Goal: Information Seeking & Learning: Learn about a topic

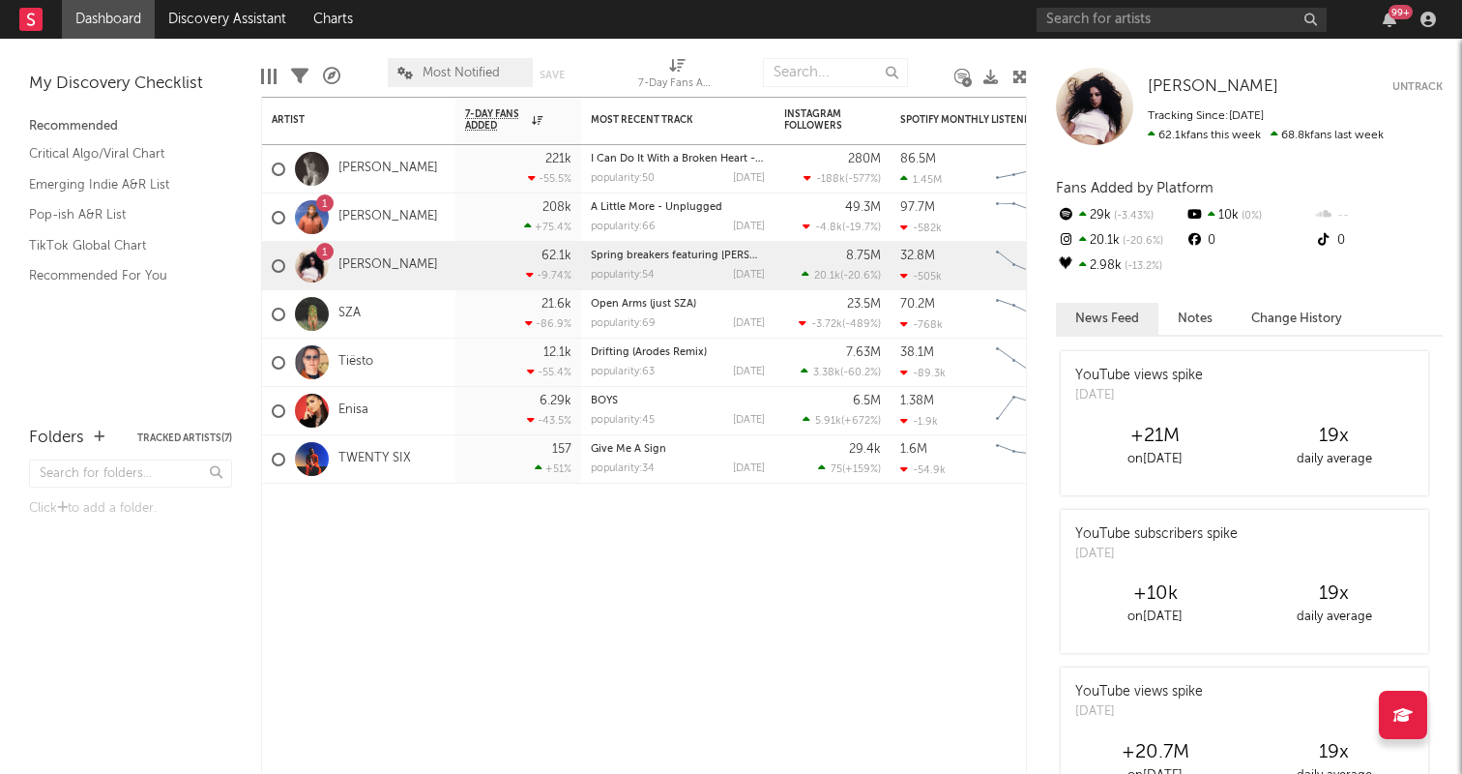
click at [1140, 6] on div "99 +" at bounding box center [1240, 19] width 406 height 39
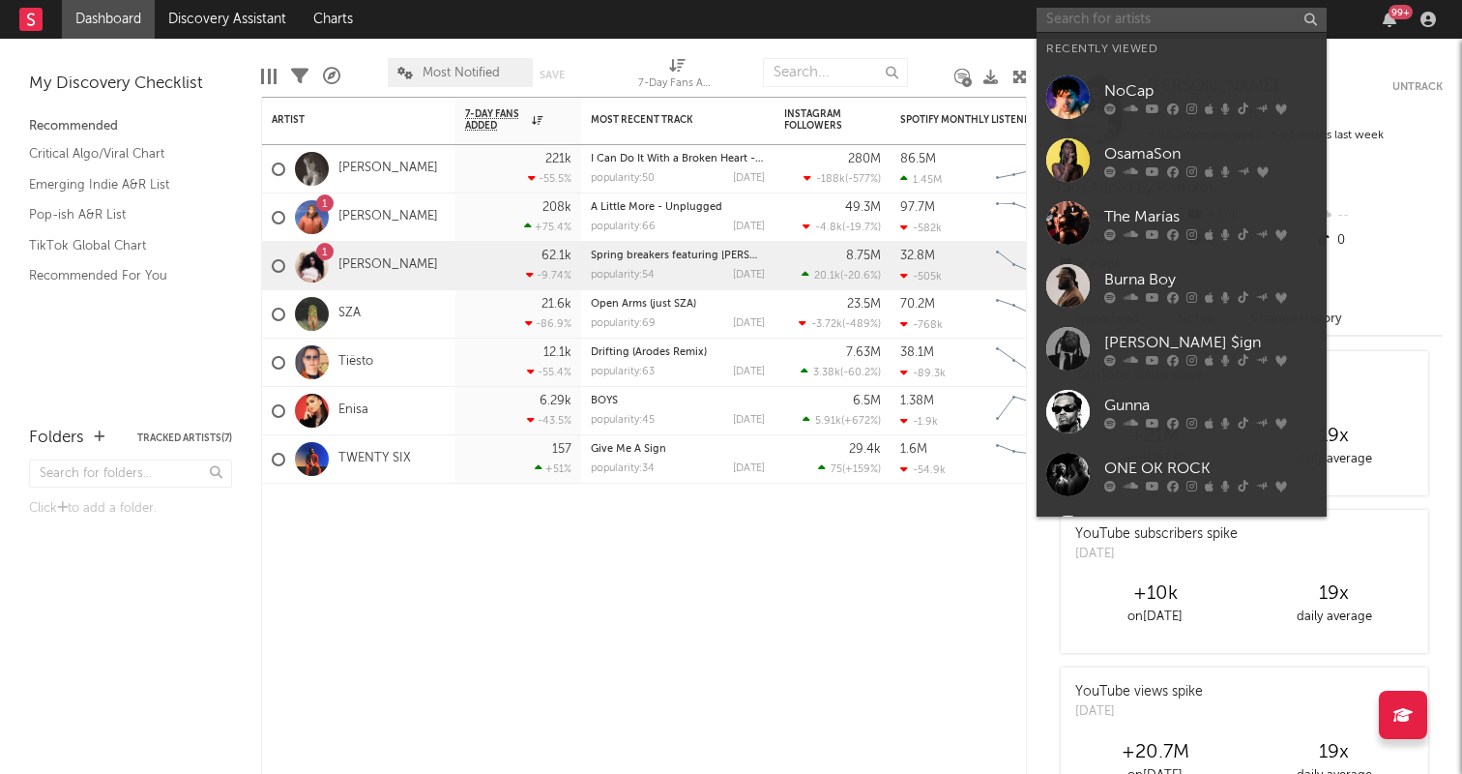
click at [1140, 8] on input "text" at bounding box center [1182, 20] width 290 height 24
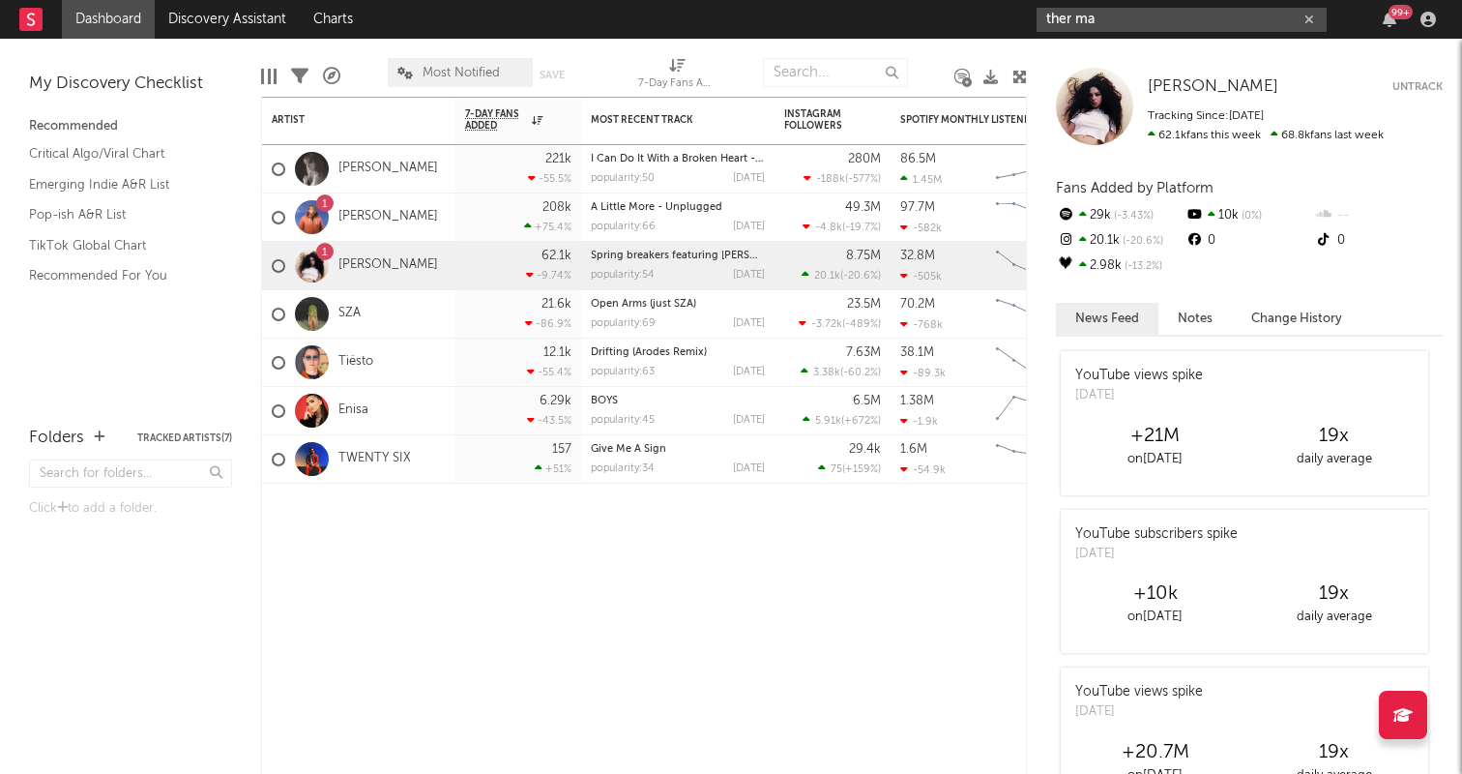
click at [1102, 8] on input "ther ma" at bounding box center [1182, 20] width 290 height 24
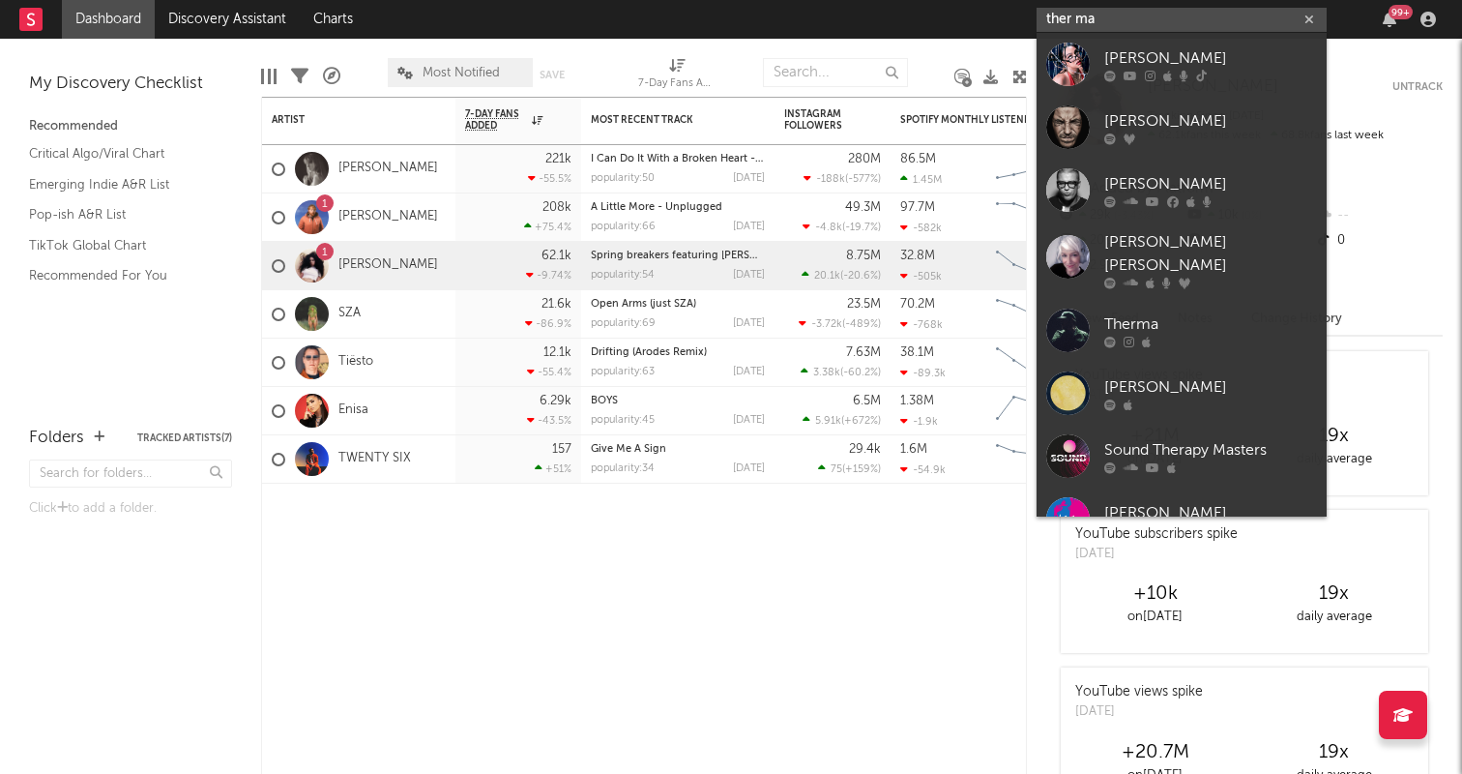
click at [1102, 19] on input "ther ma" at bounding box center [1182, 20] width 290 height 24
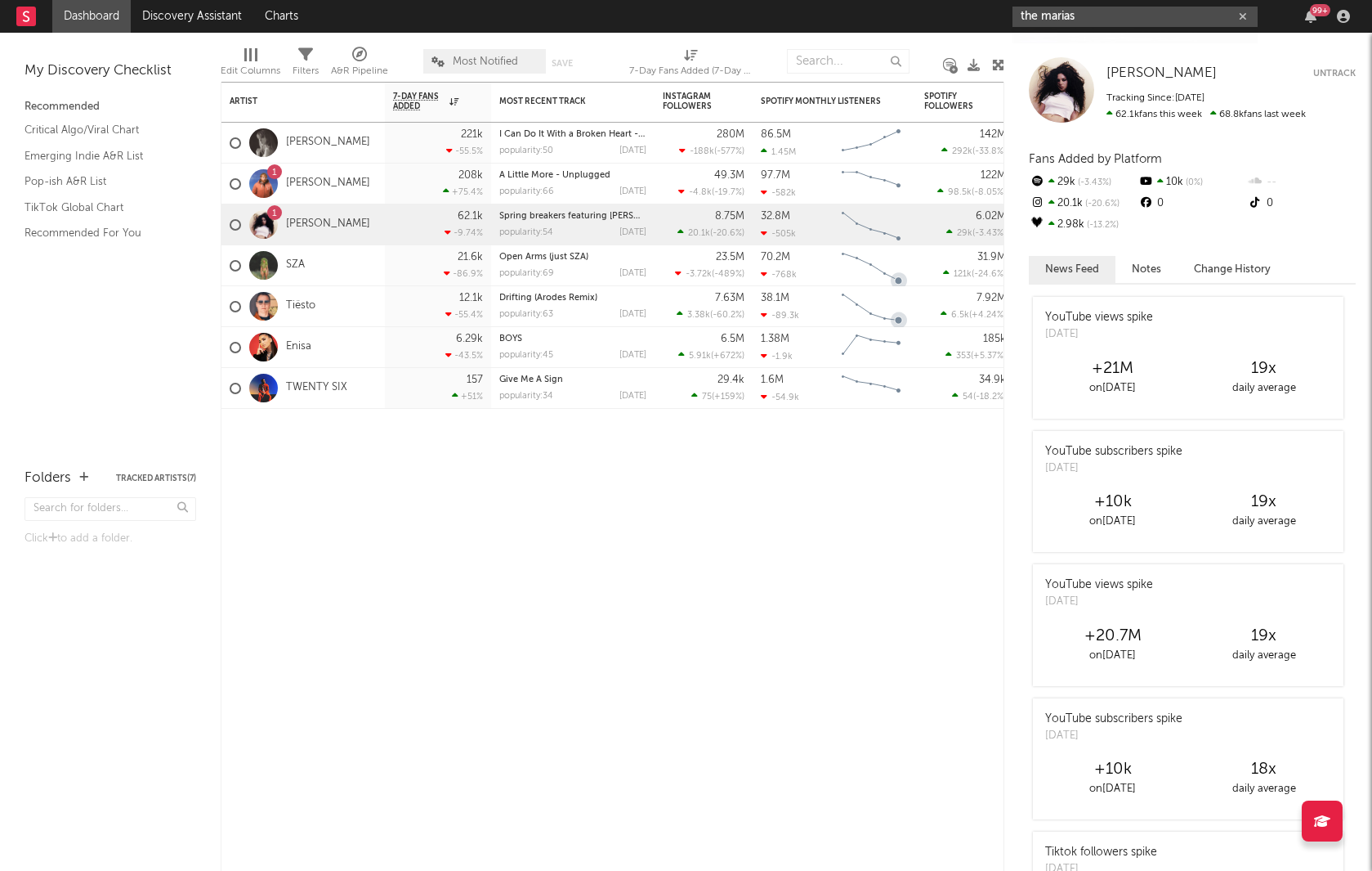
type input "the marias"
click at [1057, 61] on div at bounding box center [1040, 55] width 37 height 37
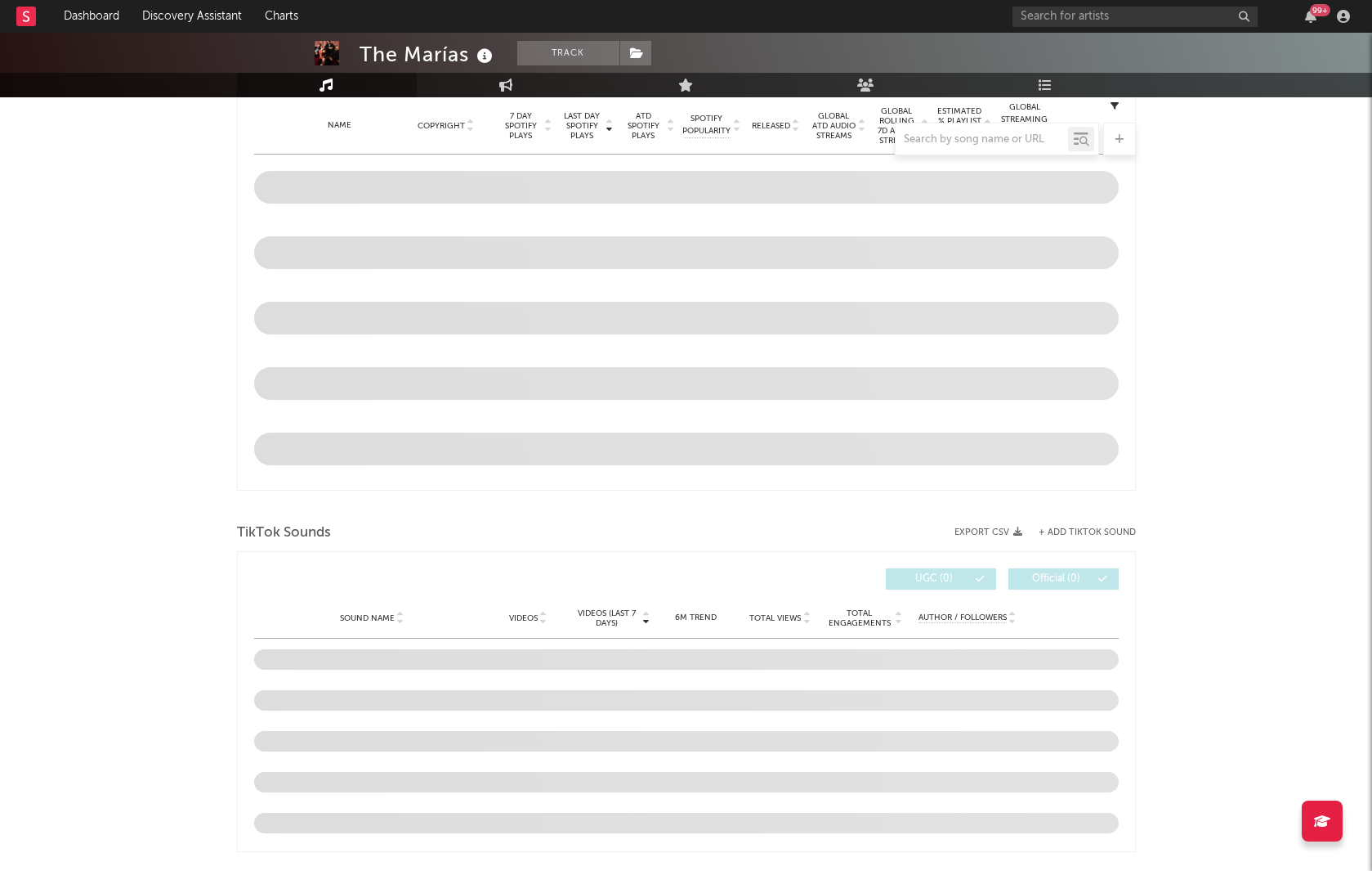
scroll to position [535, 0]
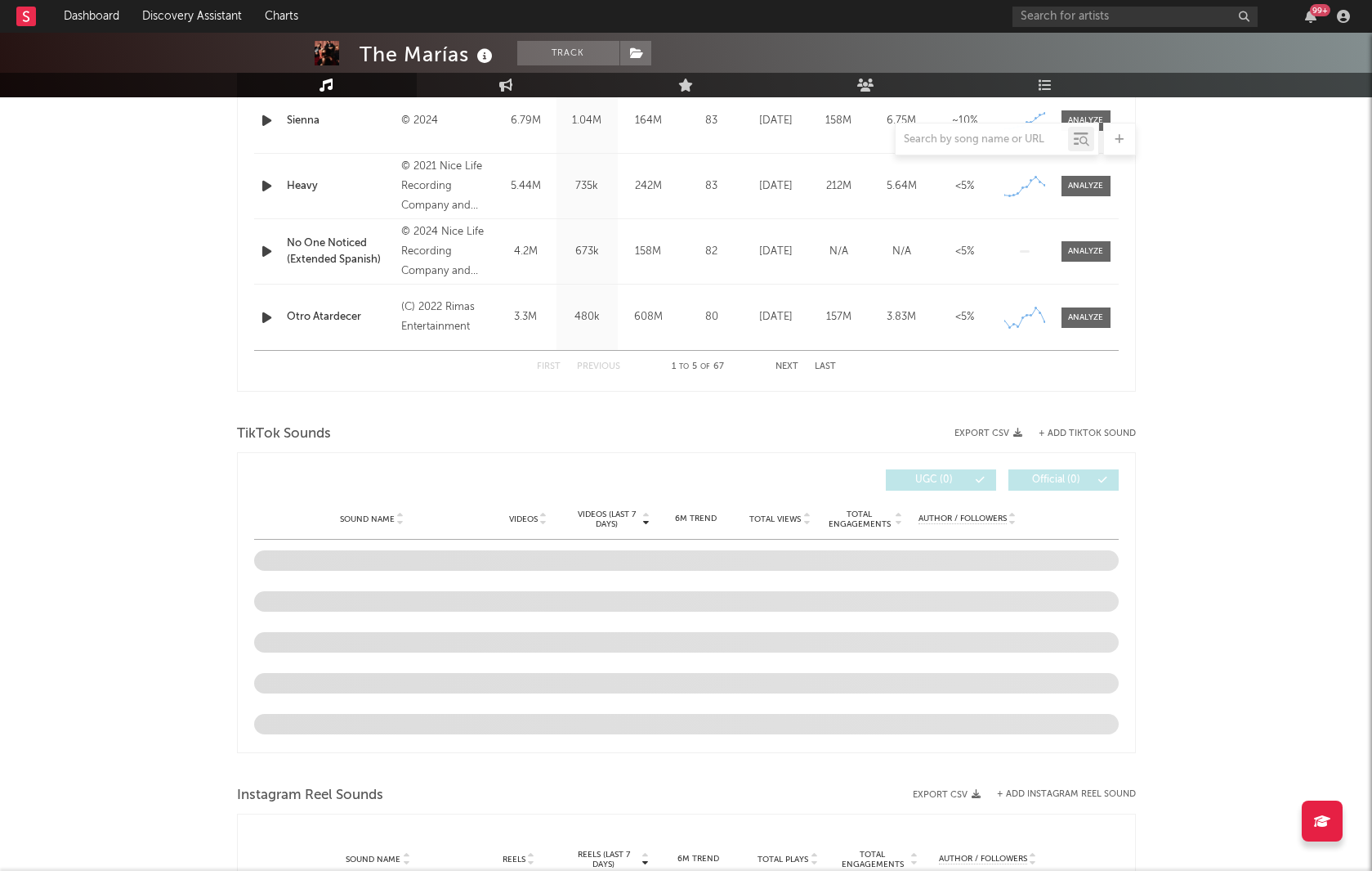
select select "6m"
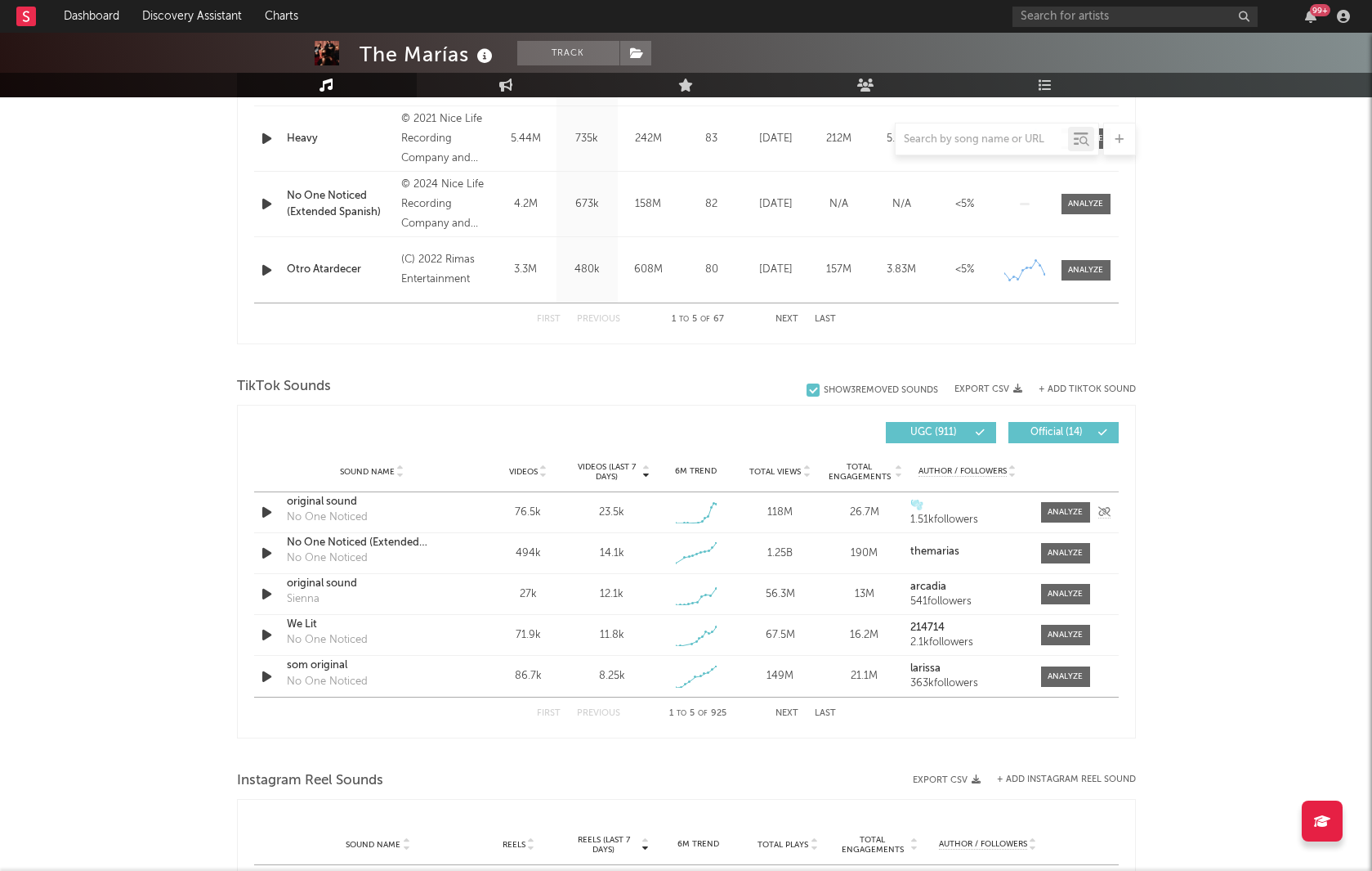
scroll to position [832, 0]
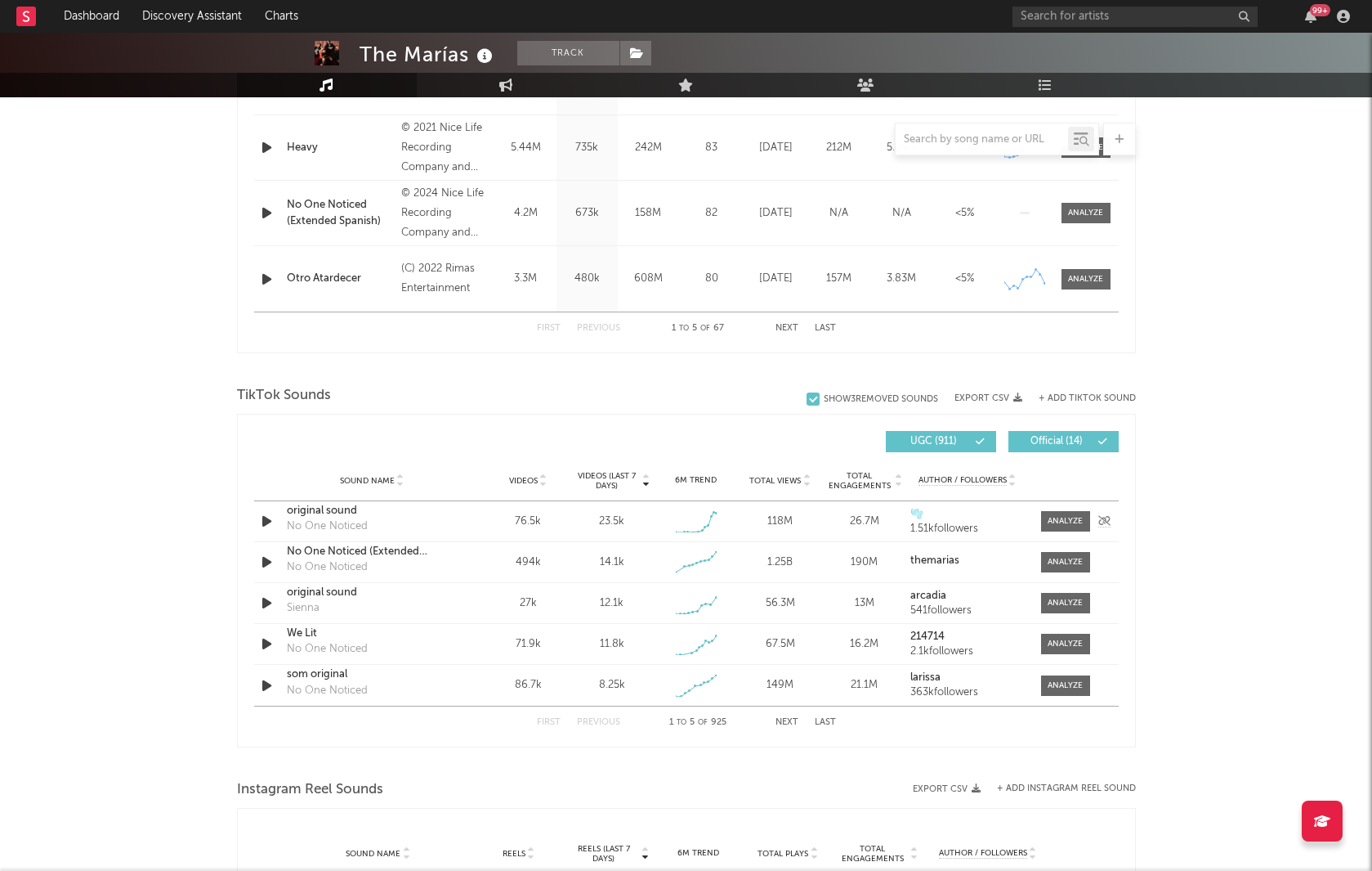
click at [270, 519] on icon "button" at bounding box center [267, 521] width 17 height 20
click at [269, 519] on icon "button" at bounding box center [266, 521] width 15 height 20
click at [1041, 529] on span at bounding box center [1066, 521] width 49 height 20
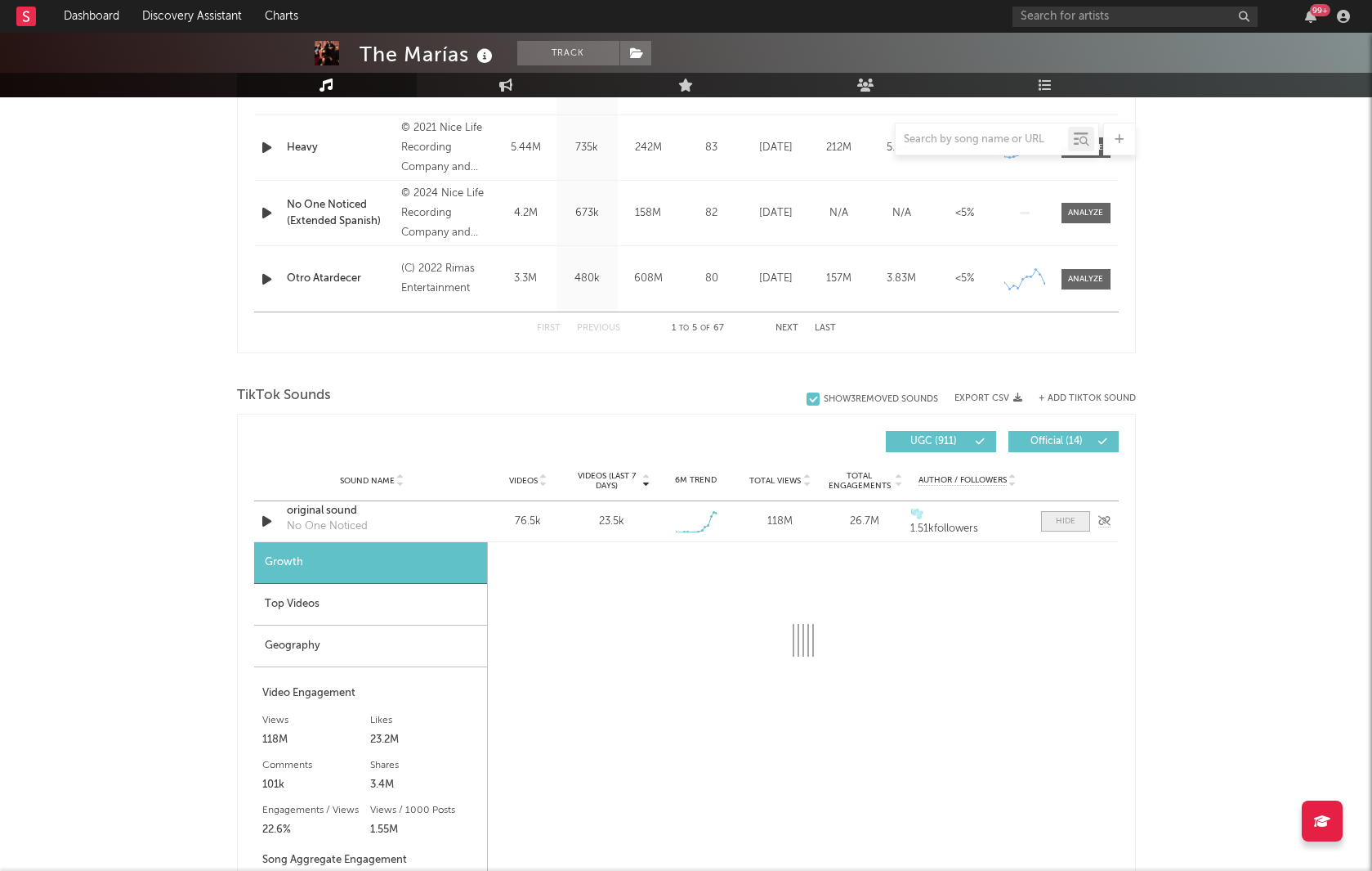
select select "1w"
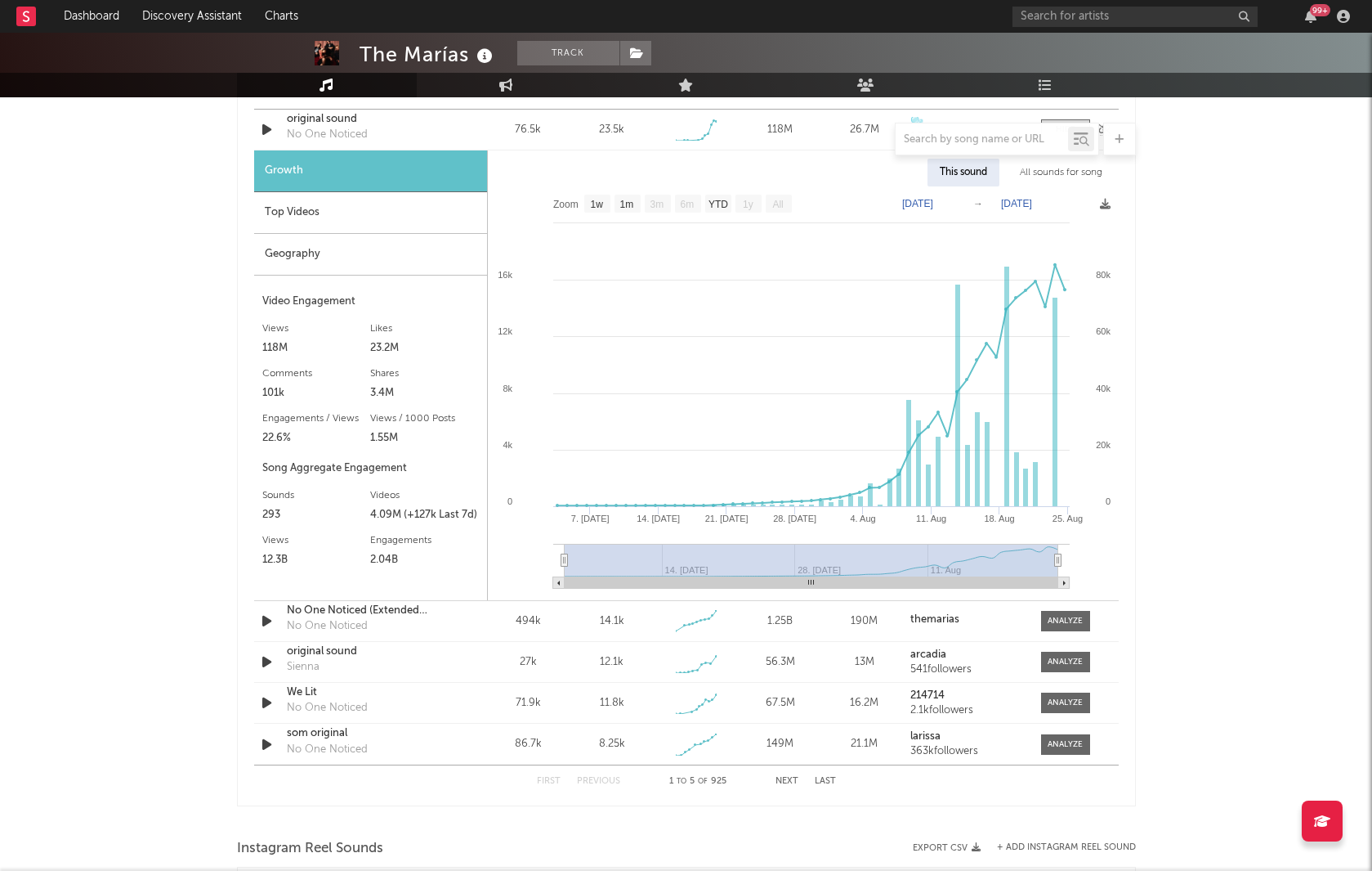
scroll to position [1225, 0]
click at [783, 654] on div "First Previous 1 to 5 of 925 Next Last" at bounding box center [686, 780] width 299 height 32
click at [786, 654] on button "Next" at bounding box center [787, 780] width 23 height 9
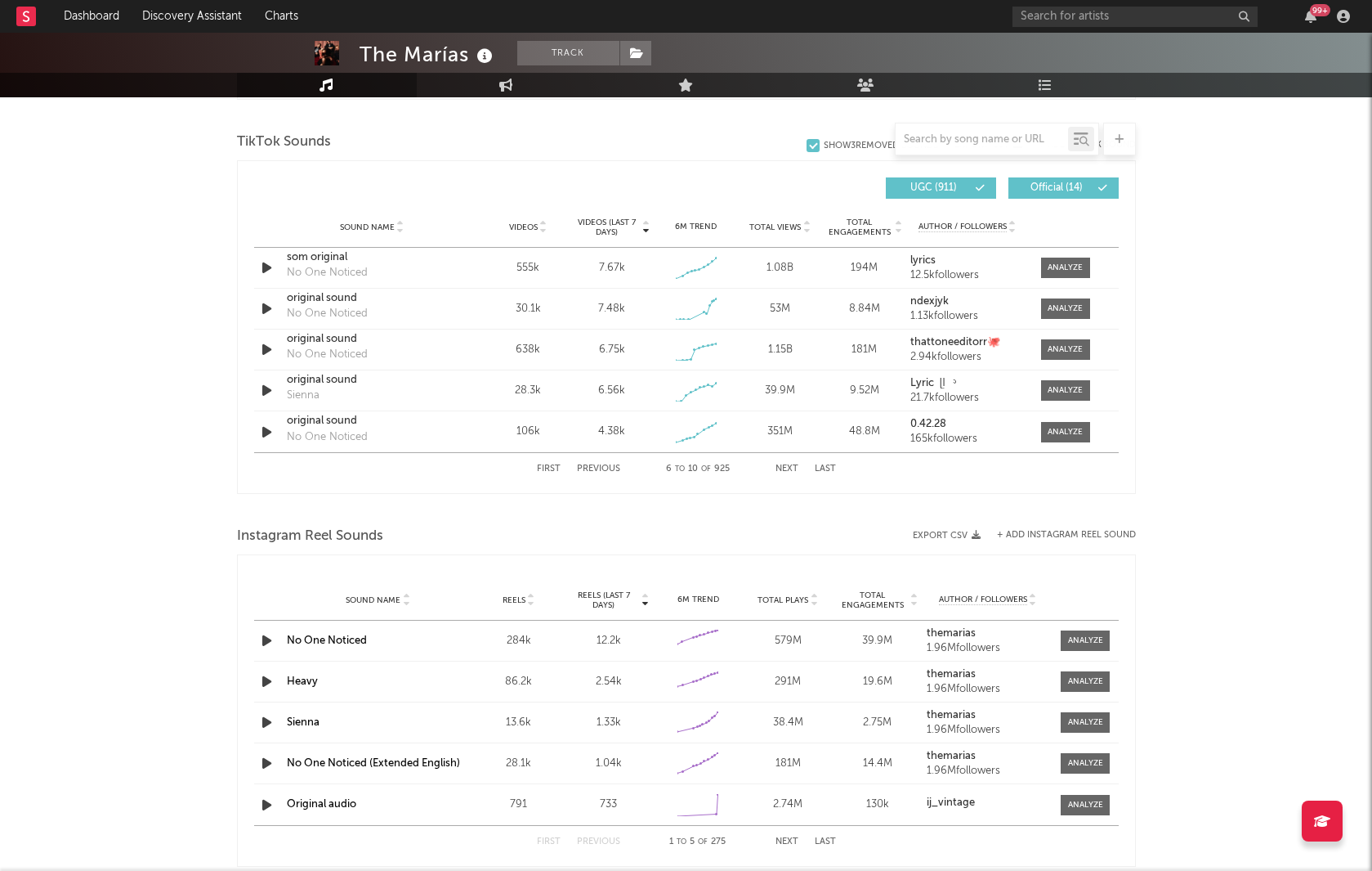
scroll to position [1084, 0]
click at [1043, 390] on span at bounding box center [1066, 392] width 49 height 20
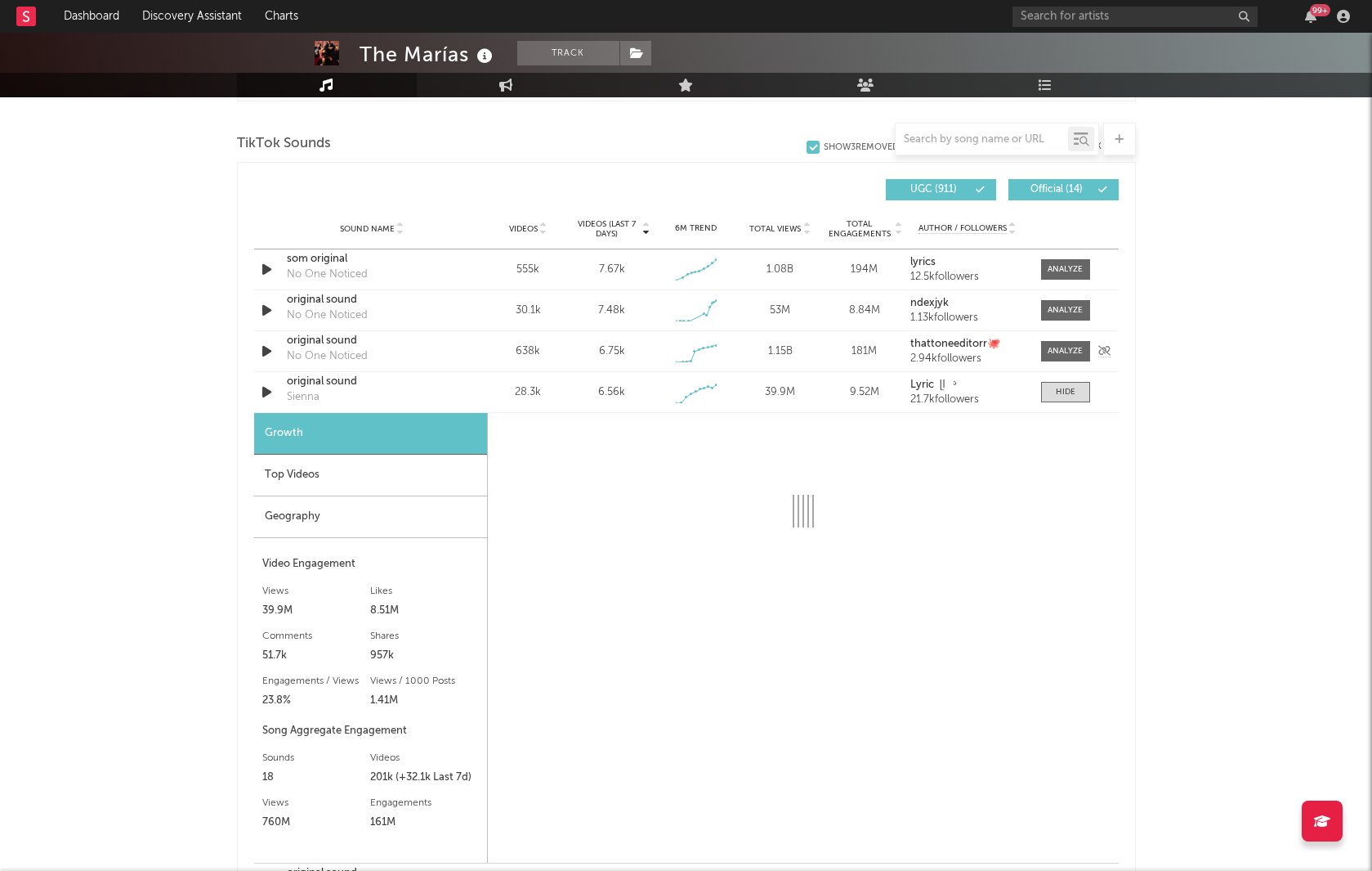
select select "1w"
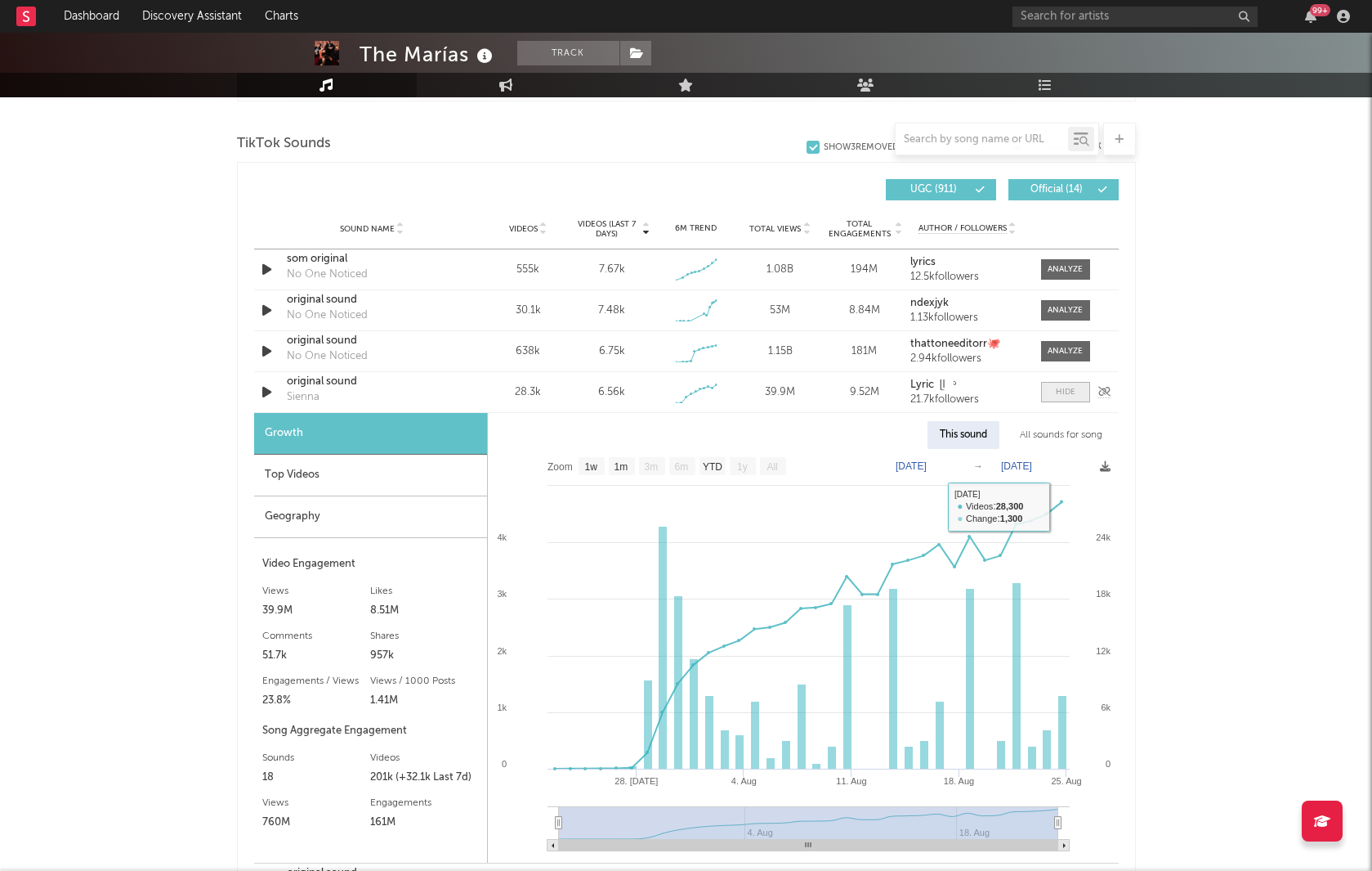
click at [1071, 383] on span at bounding box center [1066, 392] width 49 height 20
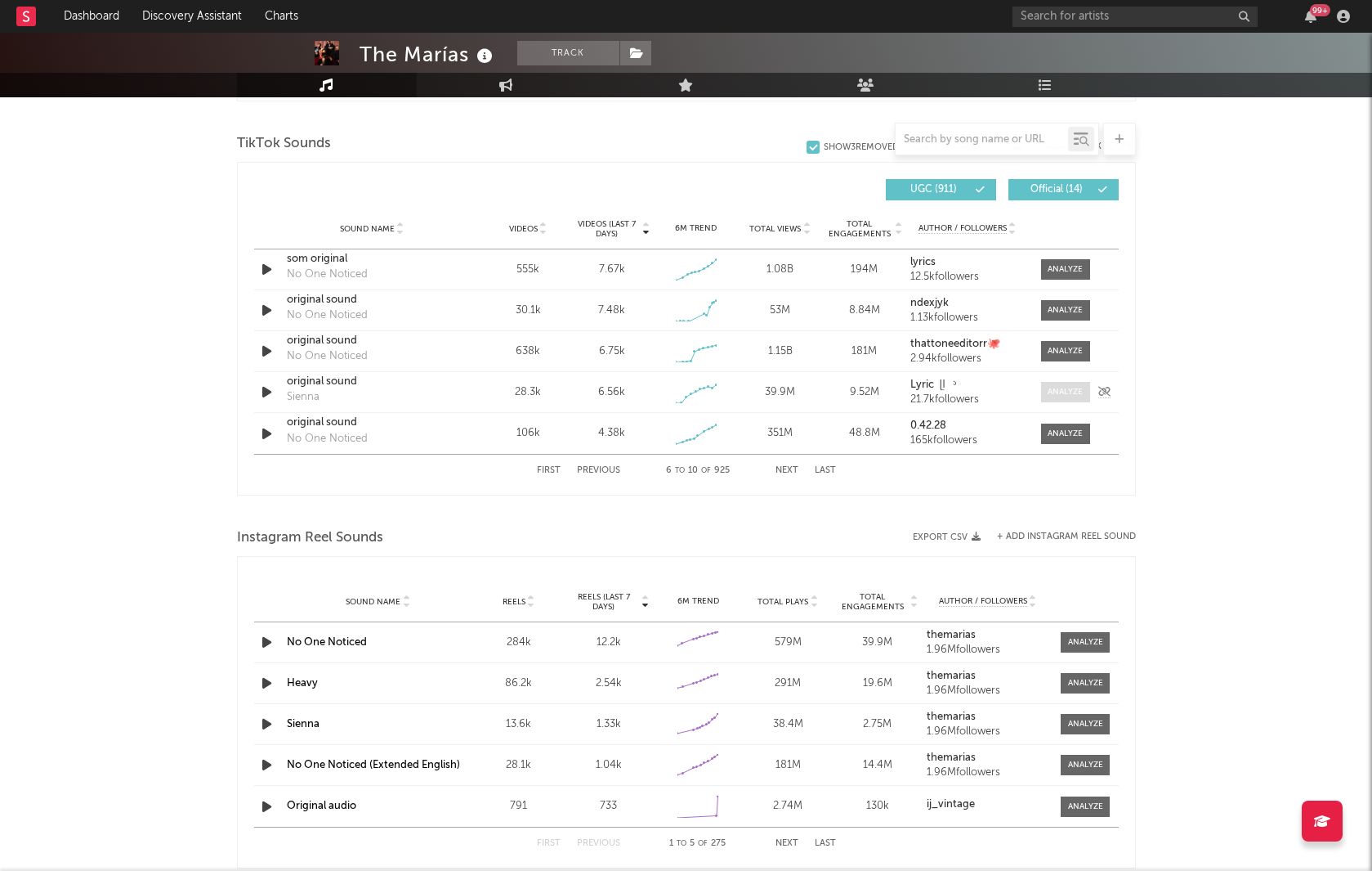
click at [1081, 391] on div at bounding box center [1066, 392] width 36 height 13
select select "1w"
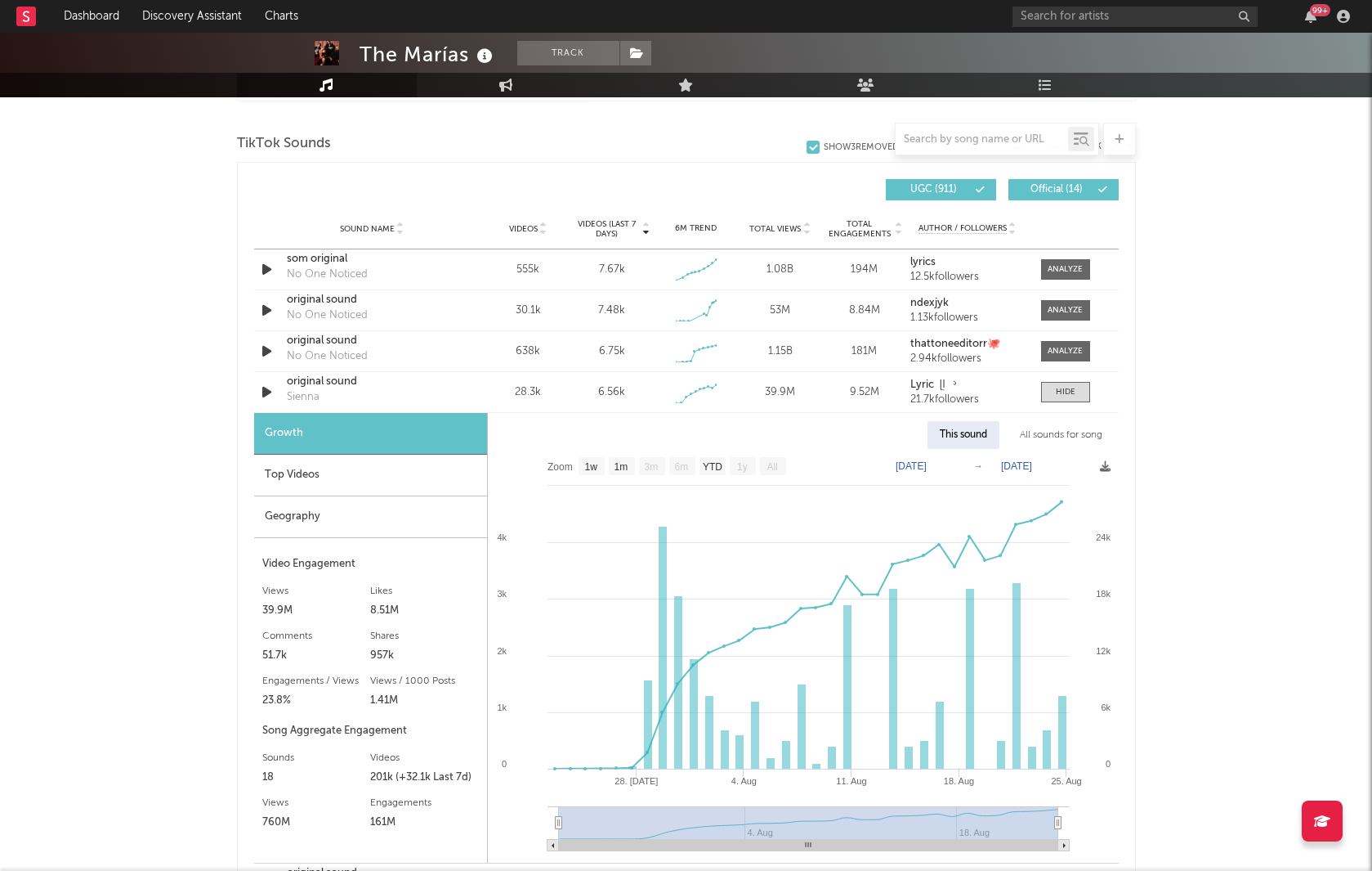
click at [449, 507] on div "Geography" at bounding box center [371, 517] width 233 height 41
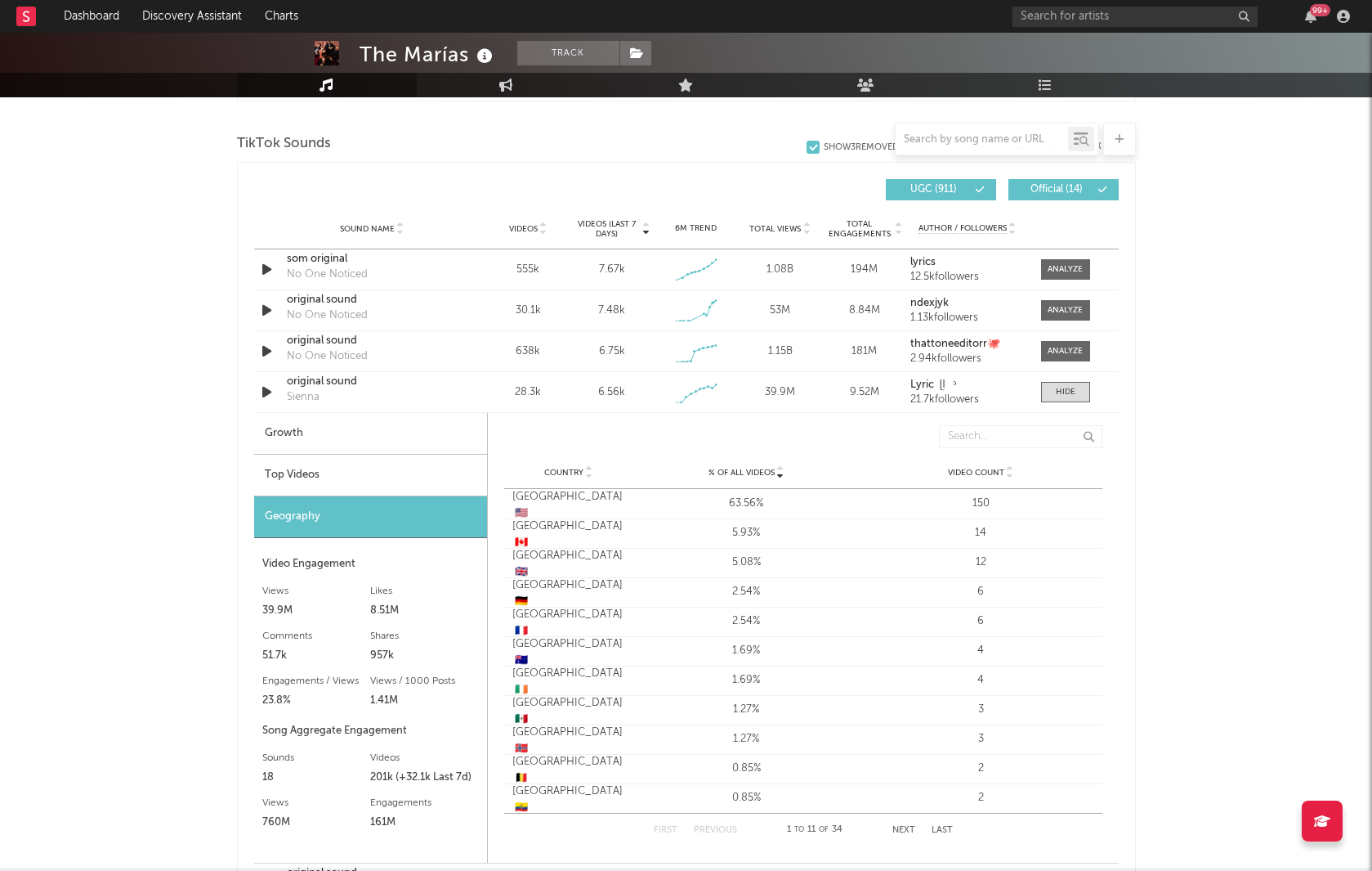
click at [441, 462] on div "Top Videos" at bounding box center [371, 475] width 233 height 41
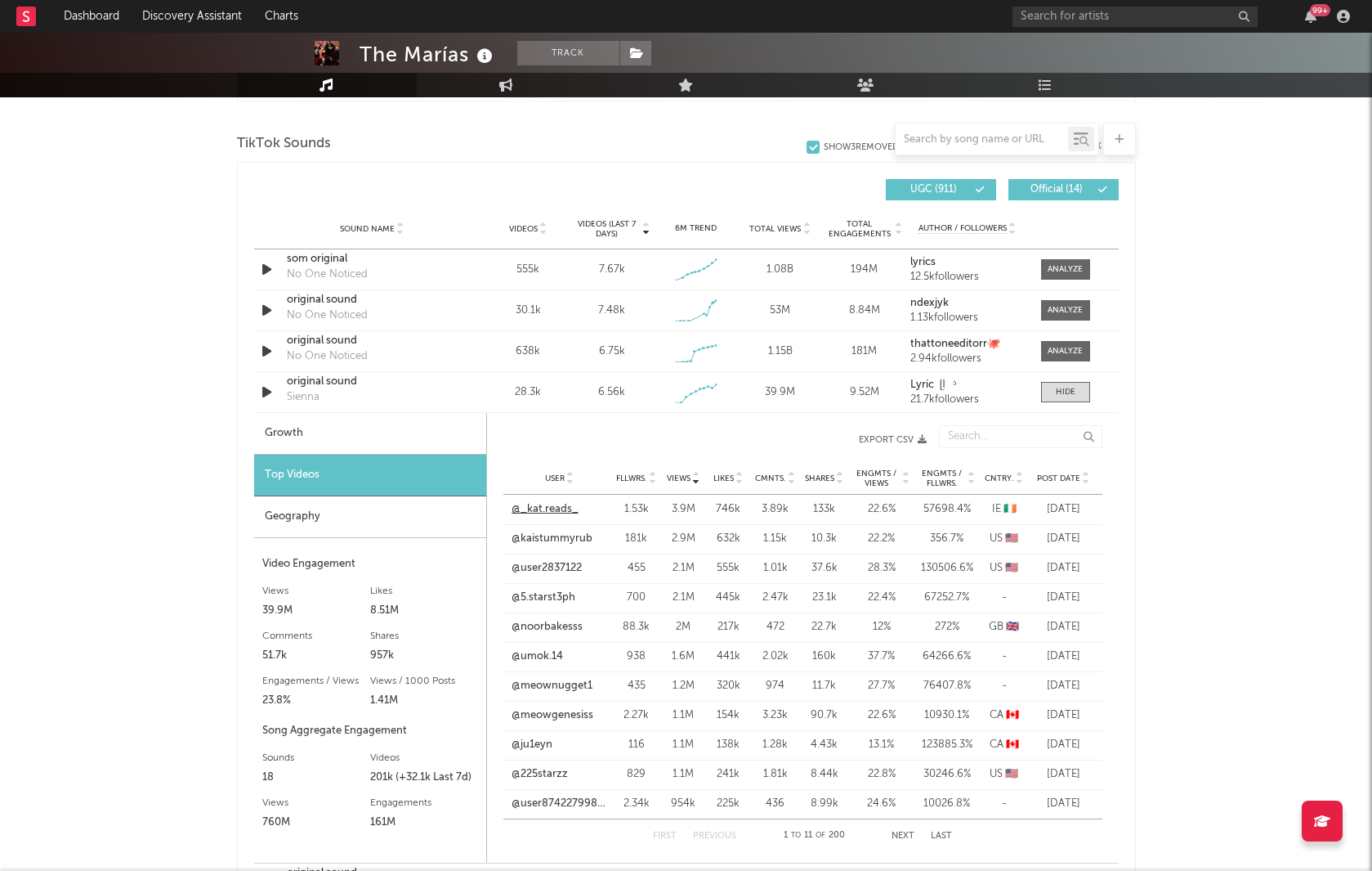
click at [556, 507] on link "@_kat.reads_" at bounding box center [544, 509] width 67 height 16
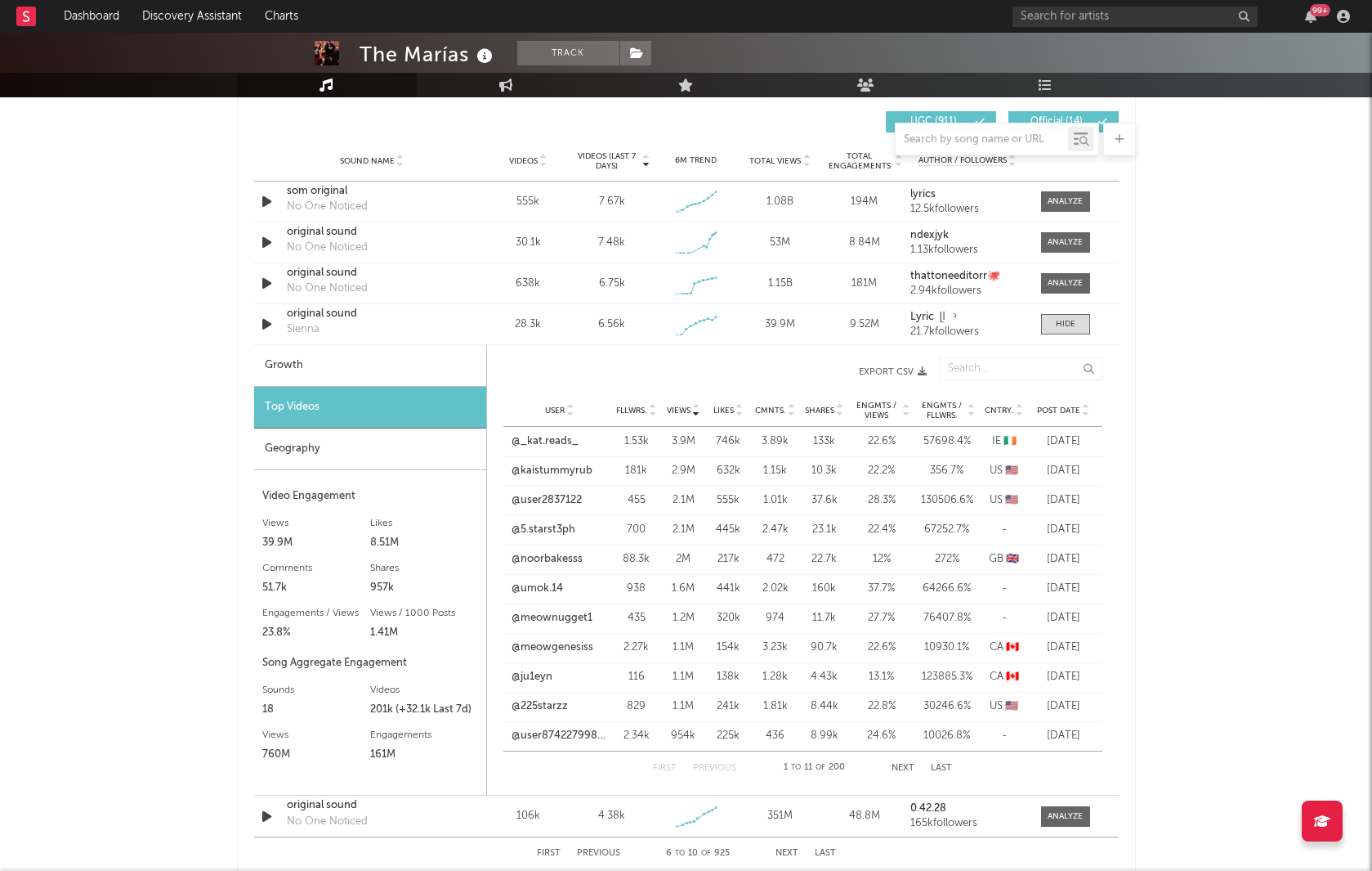
scroll to position [1160, 0]
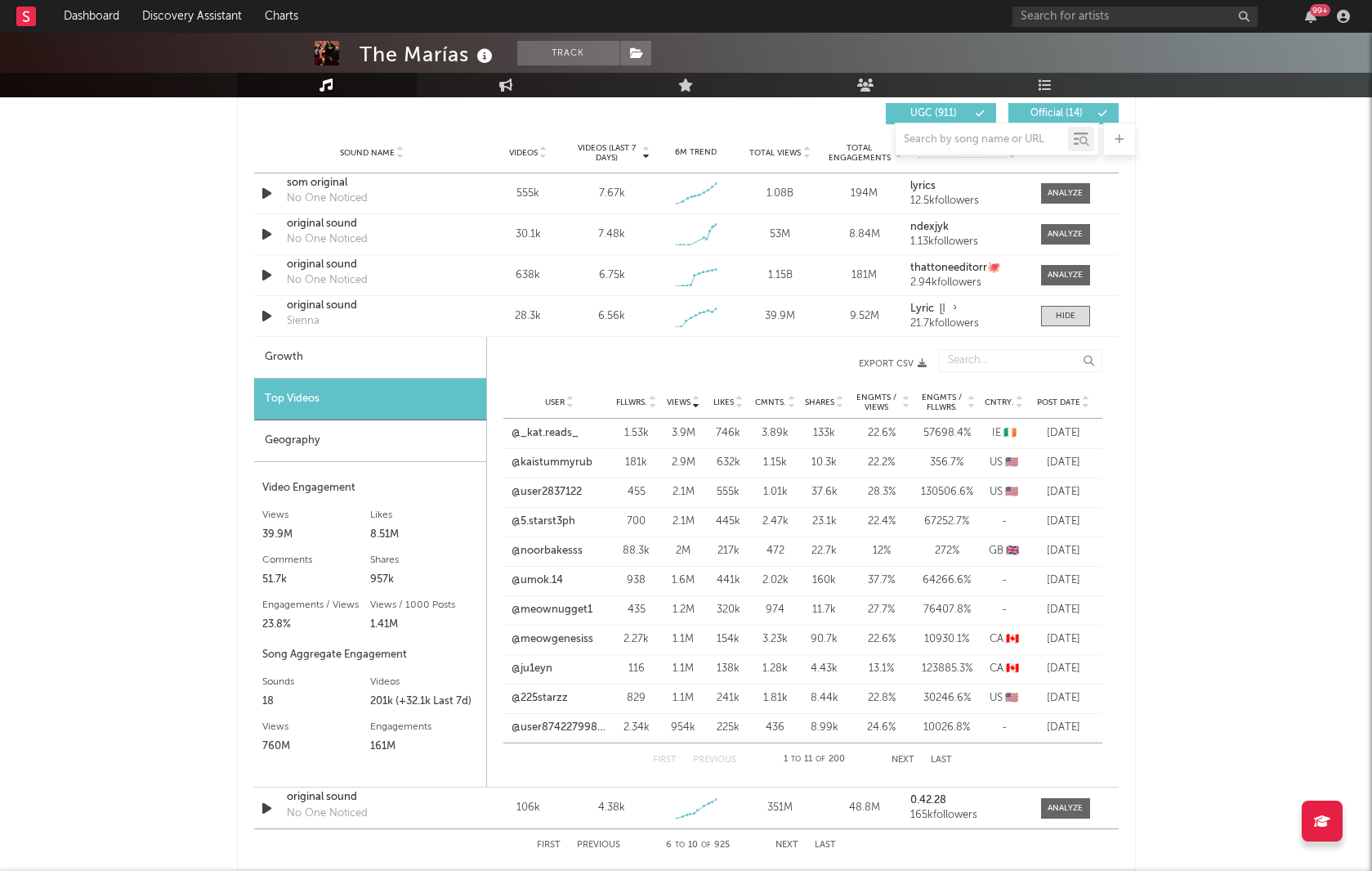
click at [398, 432] on div "Geography" at bounding box center [370, 441] width 232 height 41
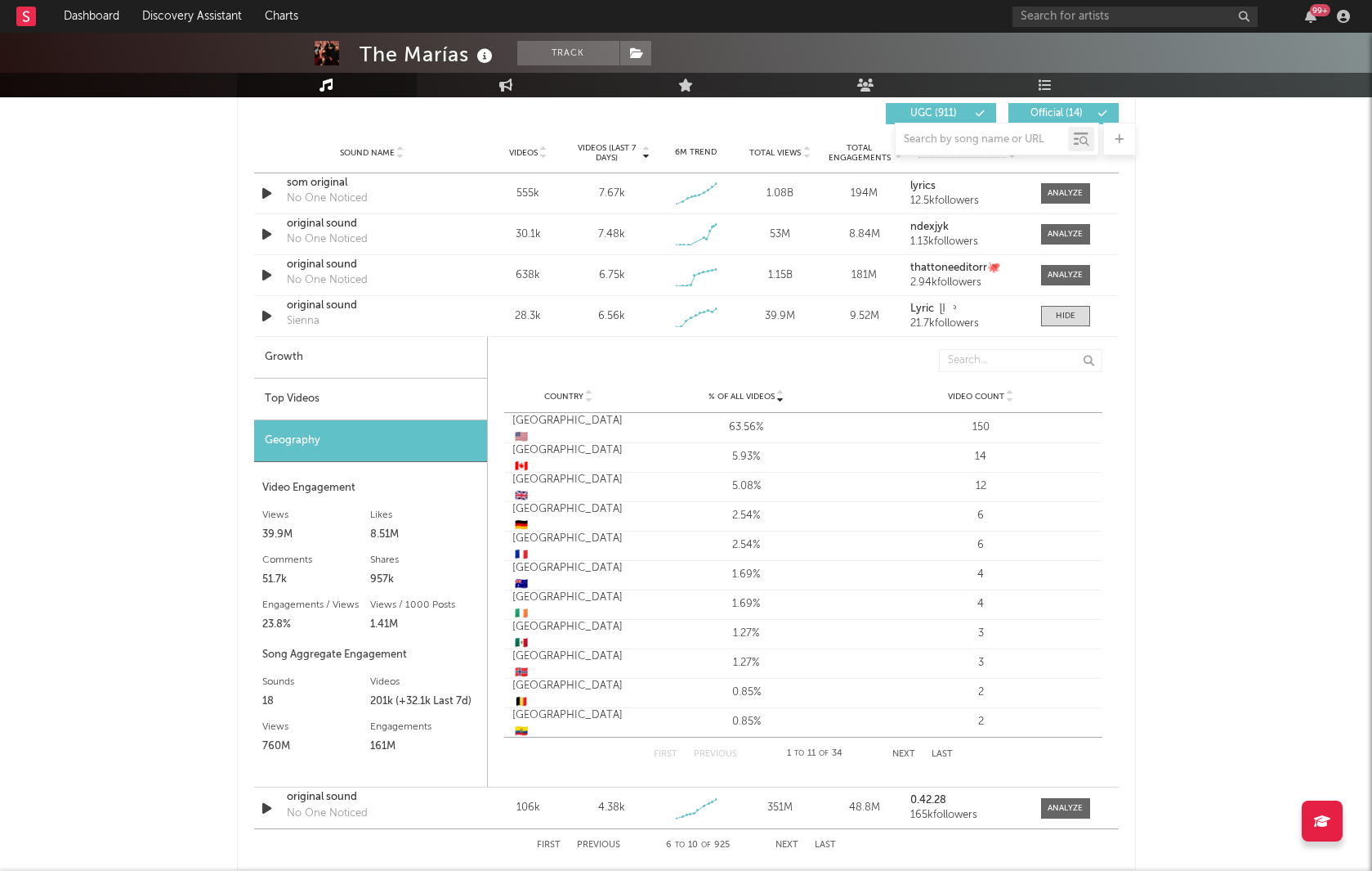
click at [398, 397] on div "Top Videos" at bounding box center [371, 399] width 233 height 41
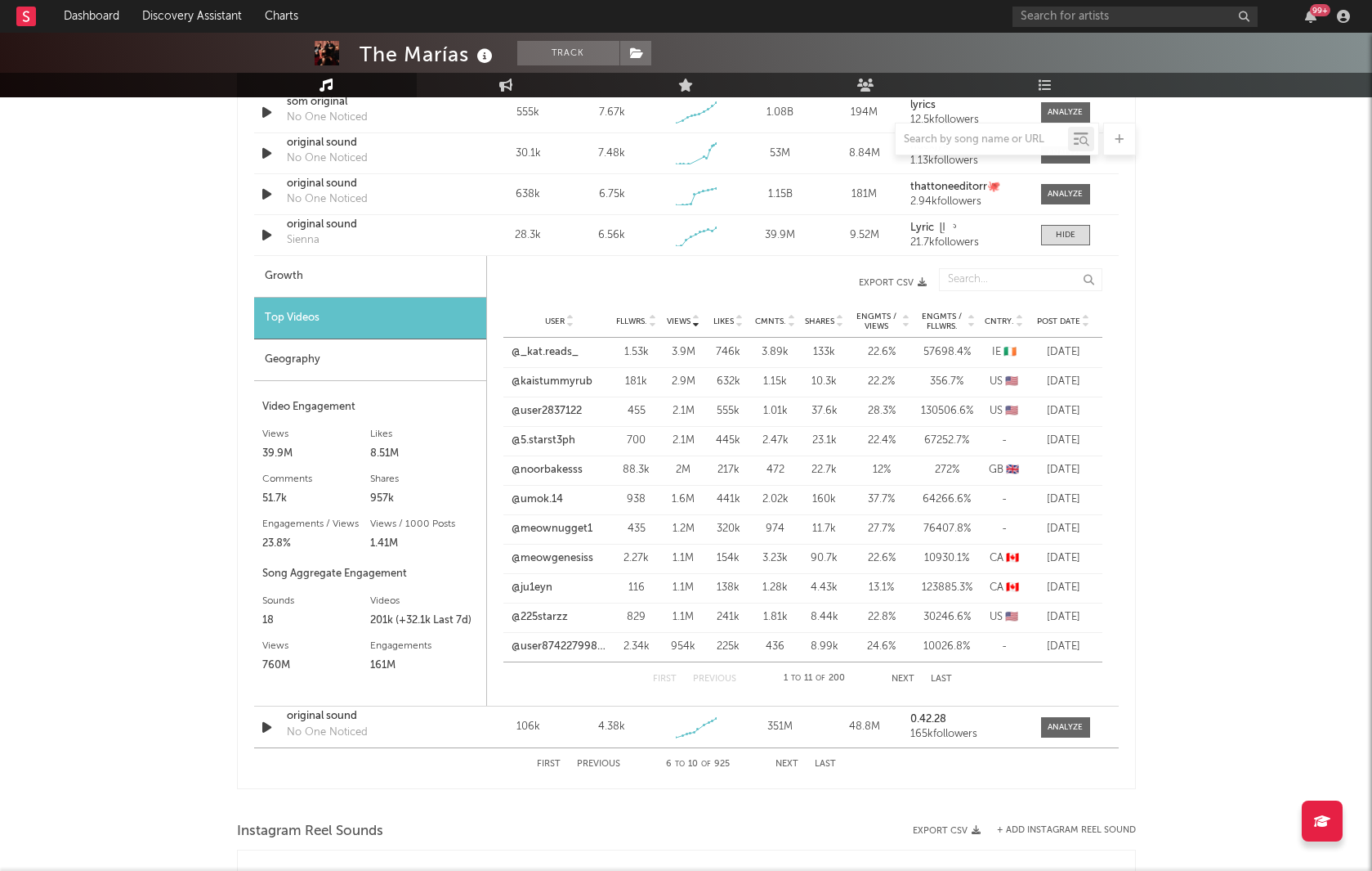
scroll to position [1242, 0]
click at [550, 387] on link "@kaistummyrub" at bounding box center [552, 381] width 81 height 16
click at [559, 381] on link "@kaistummyrub" at bounding box center [552, 381] width 81 height 16
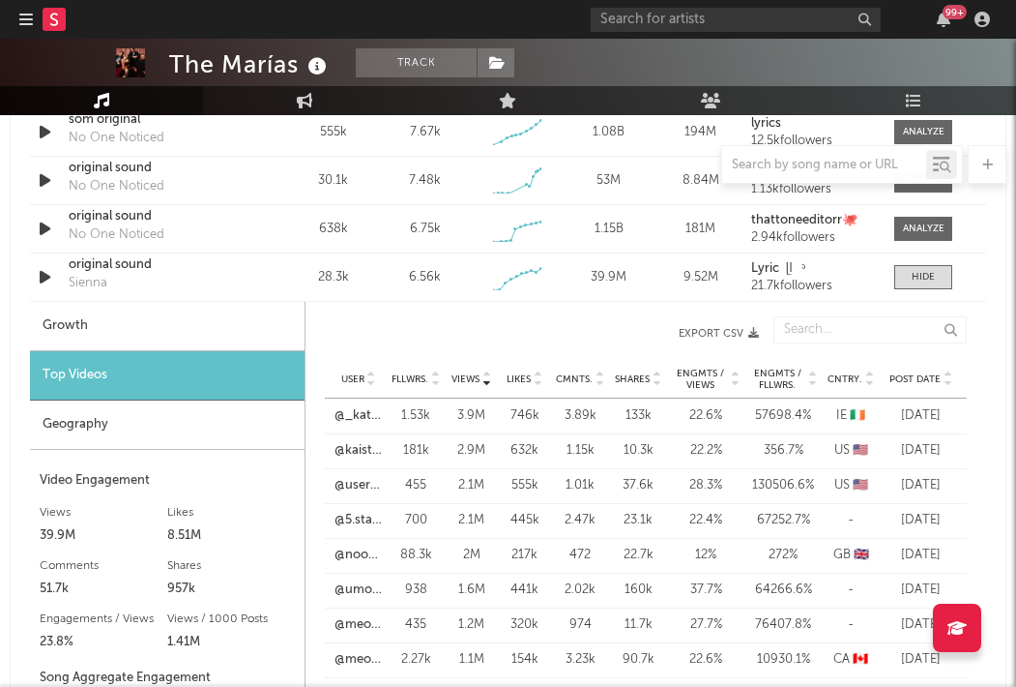
scroll to position [1341, 0]
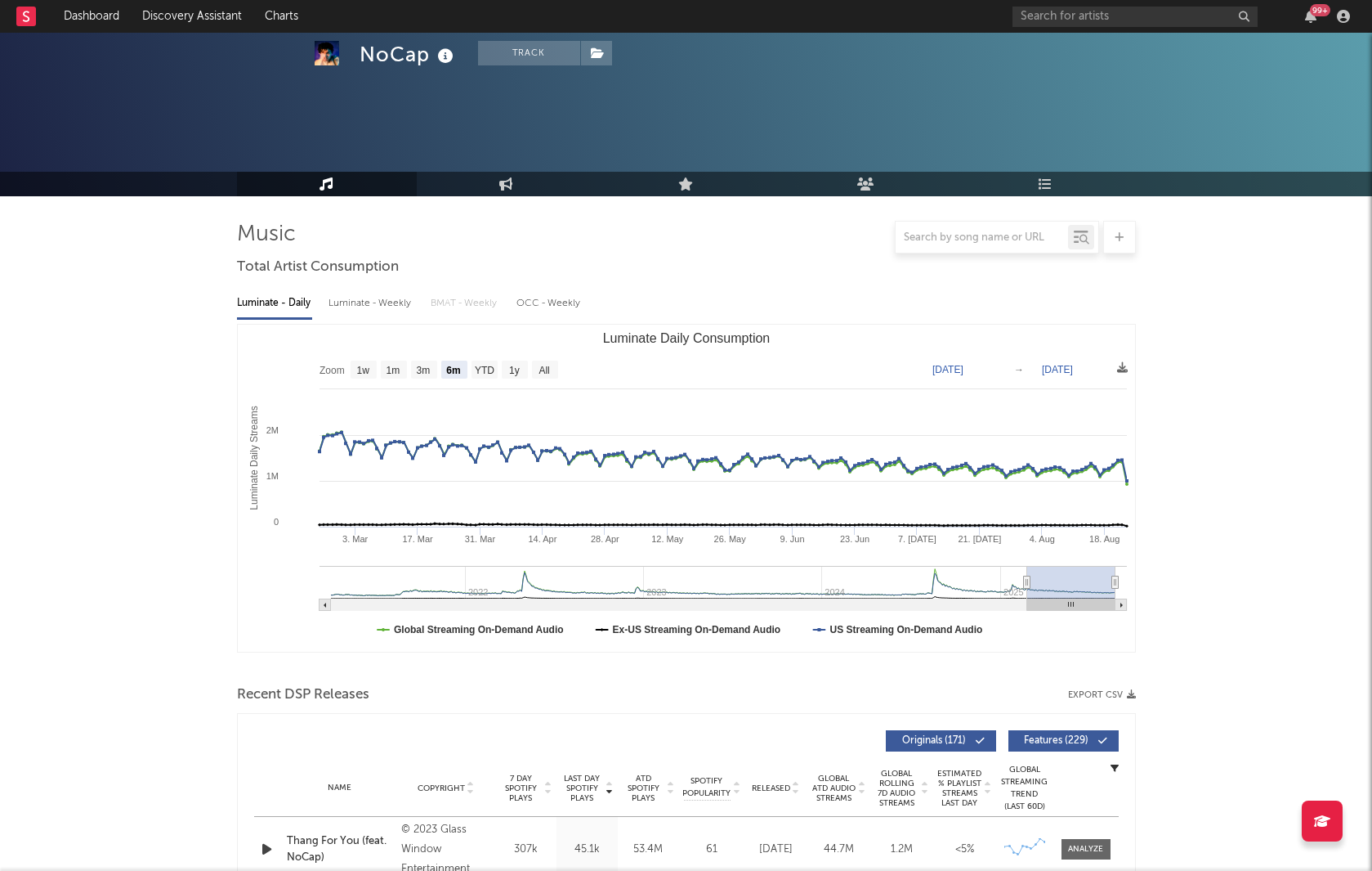
select select "6m"
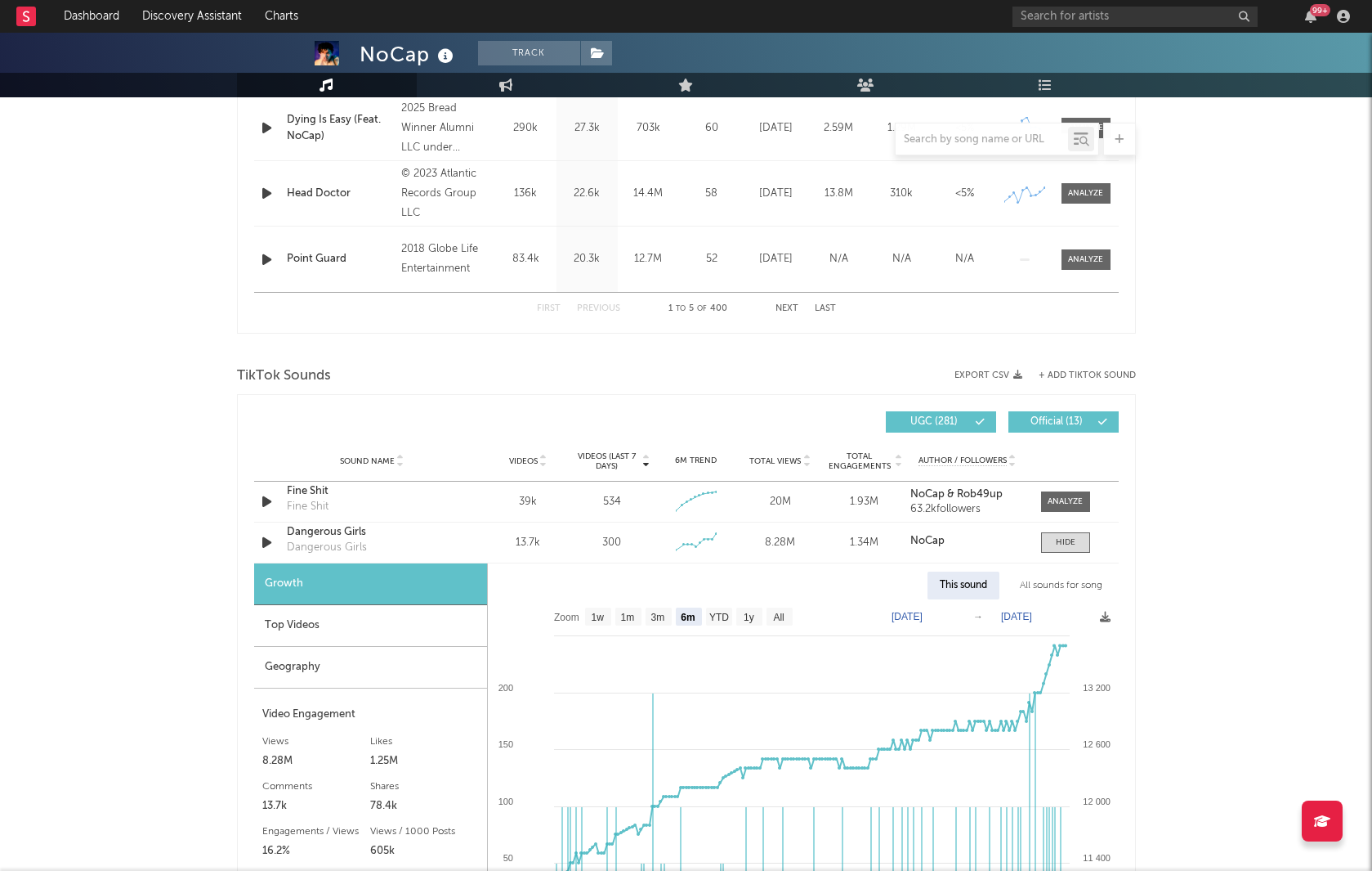
scroll to position [957, 0]
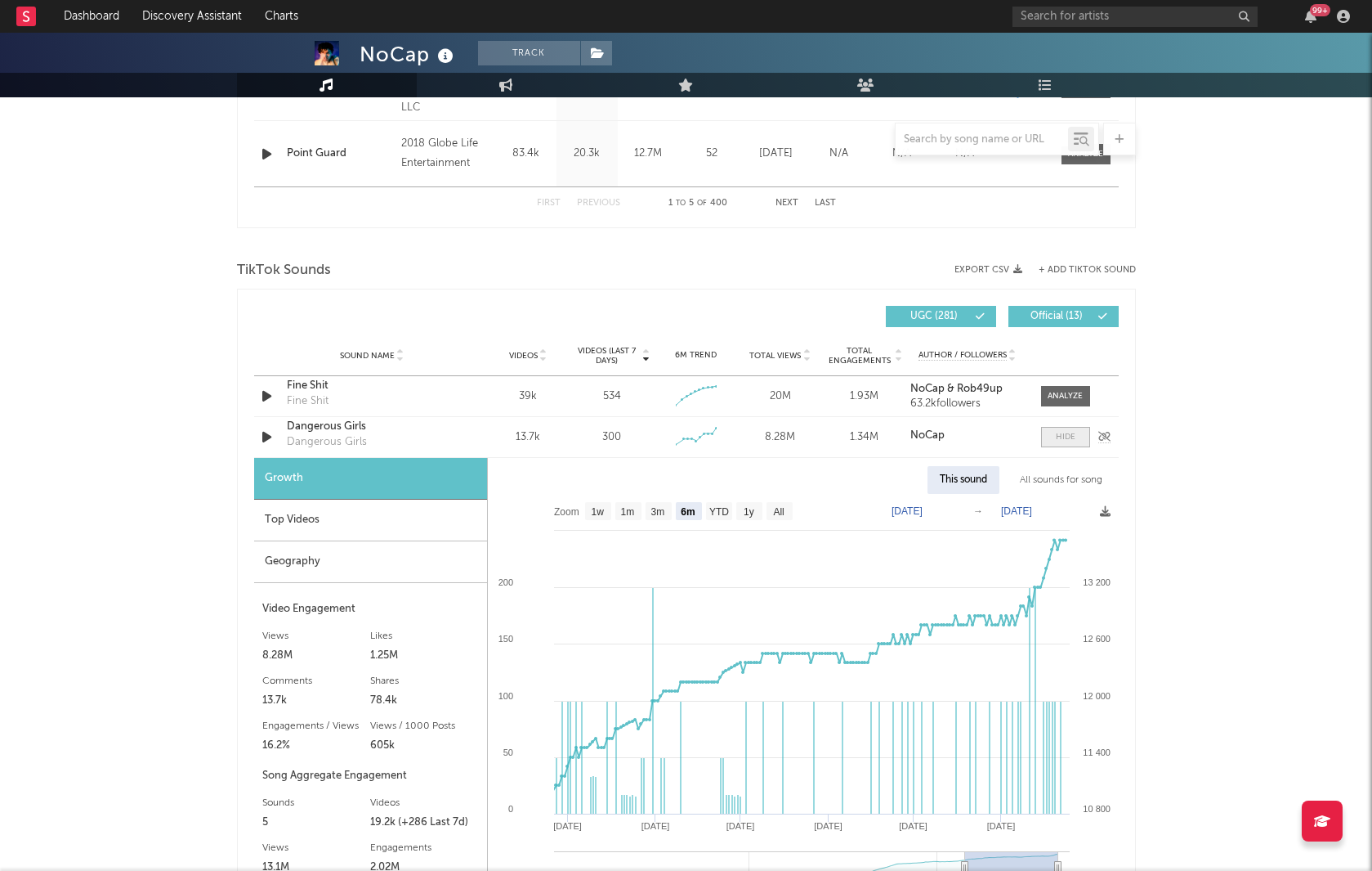
click at [1069, 429] on span at bounding box center [1066, 437] width 49 height 20
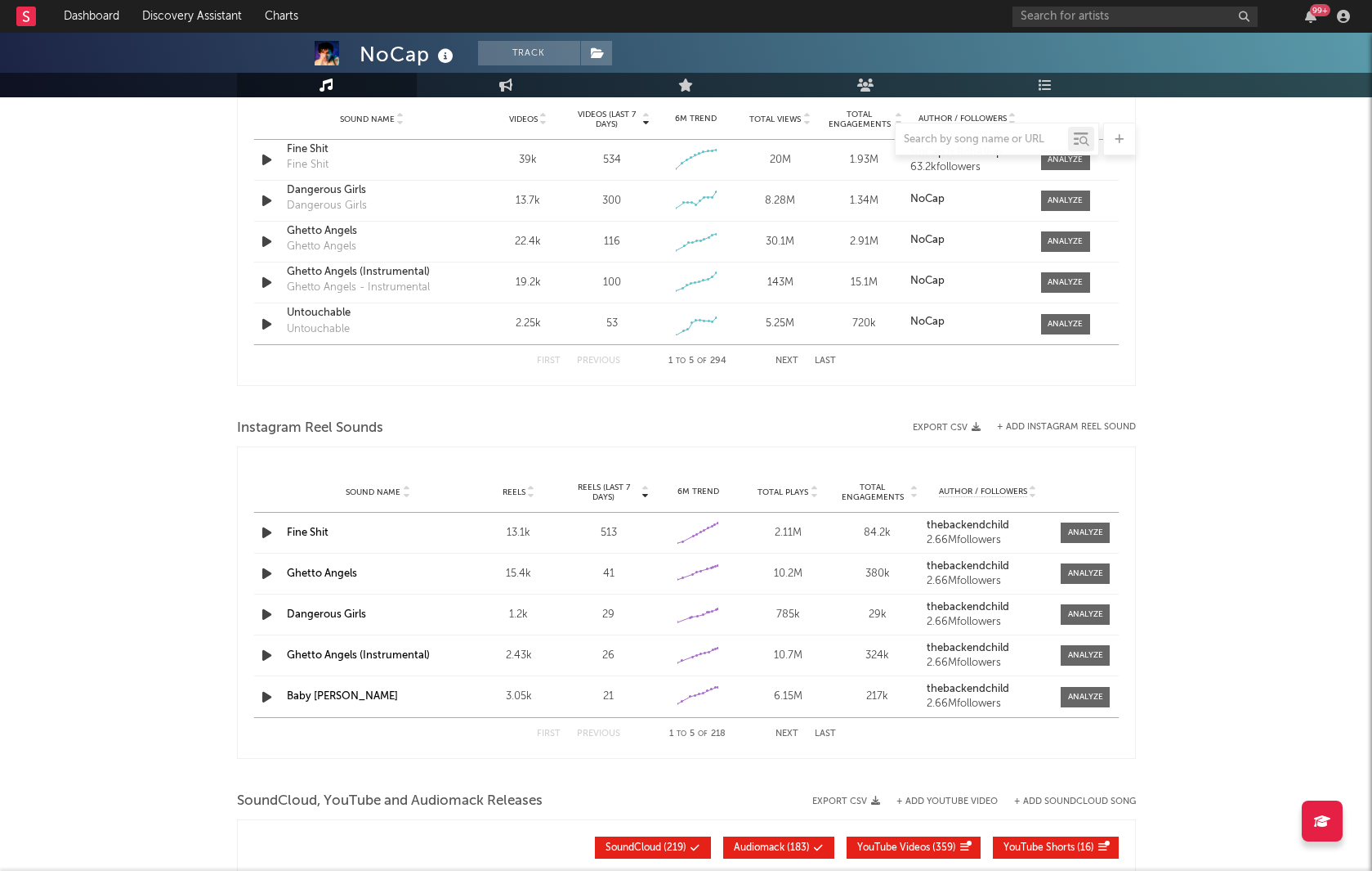
scroll to position [1330, 0]
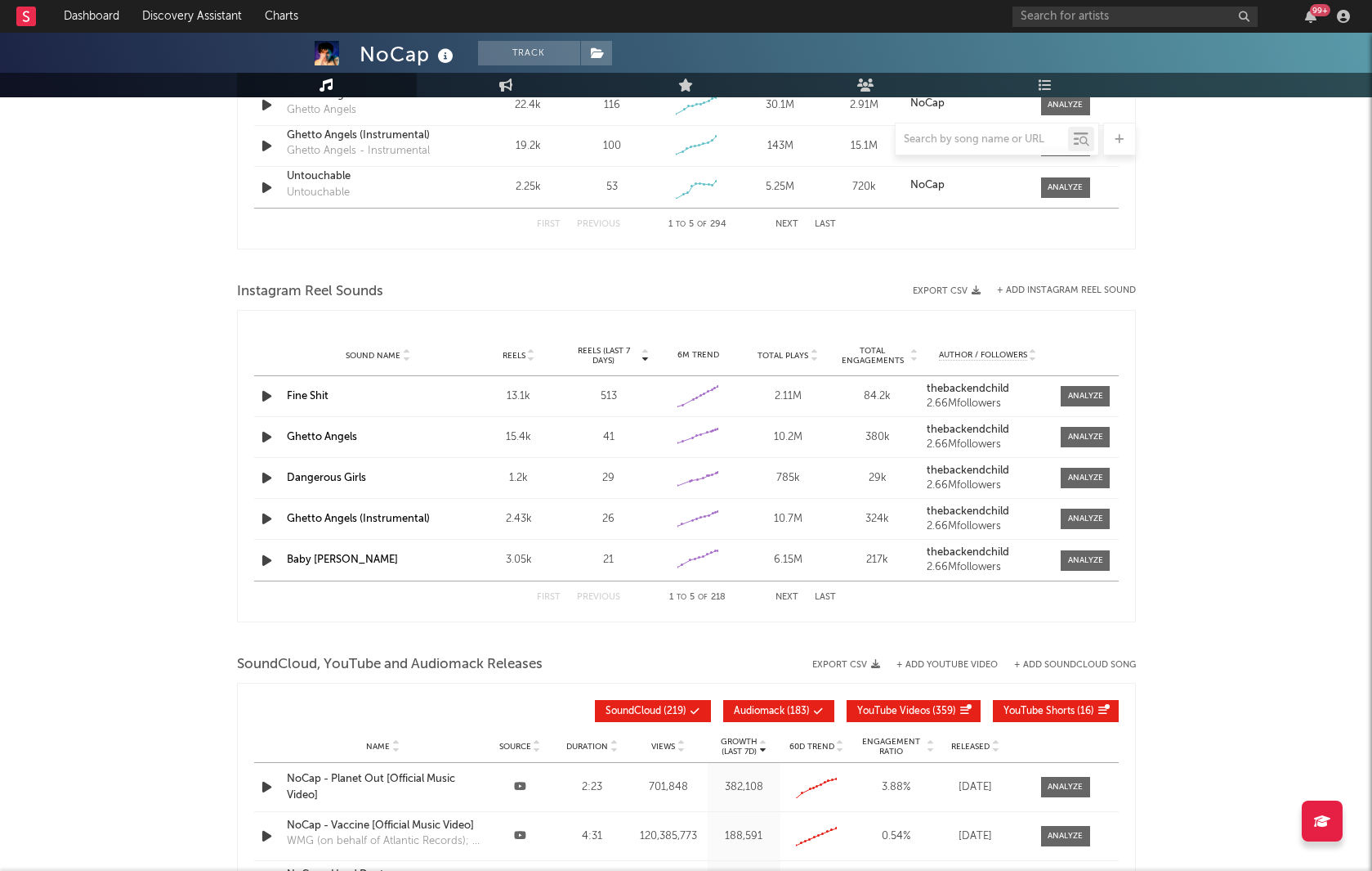
click at [259, 398] on icon "button" at bounding box center [267, 396] width 17 height 20
click at [262, 393] on icon "button" at bounding box center [266, 396] width 15 height 20
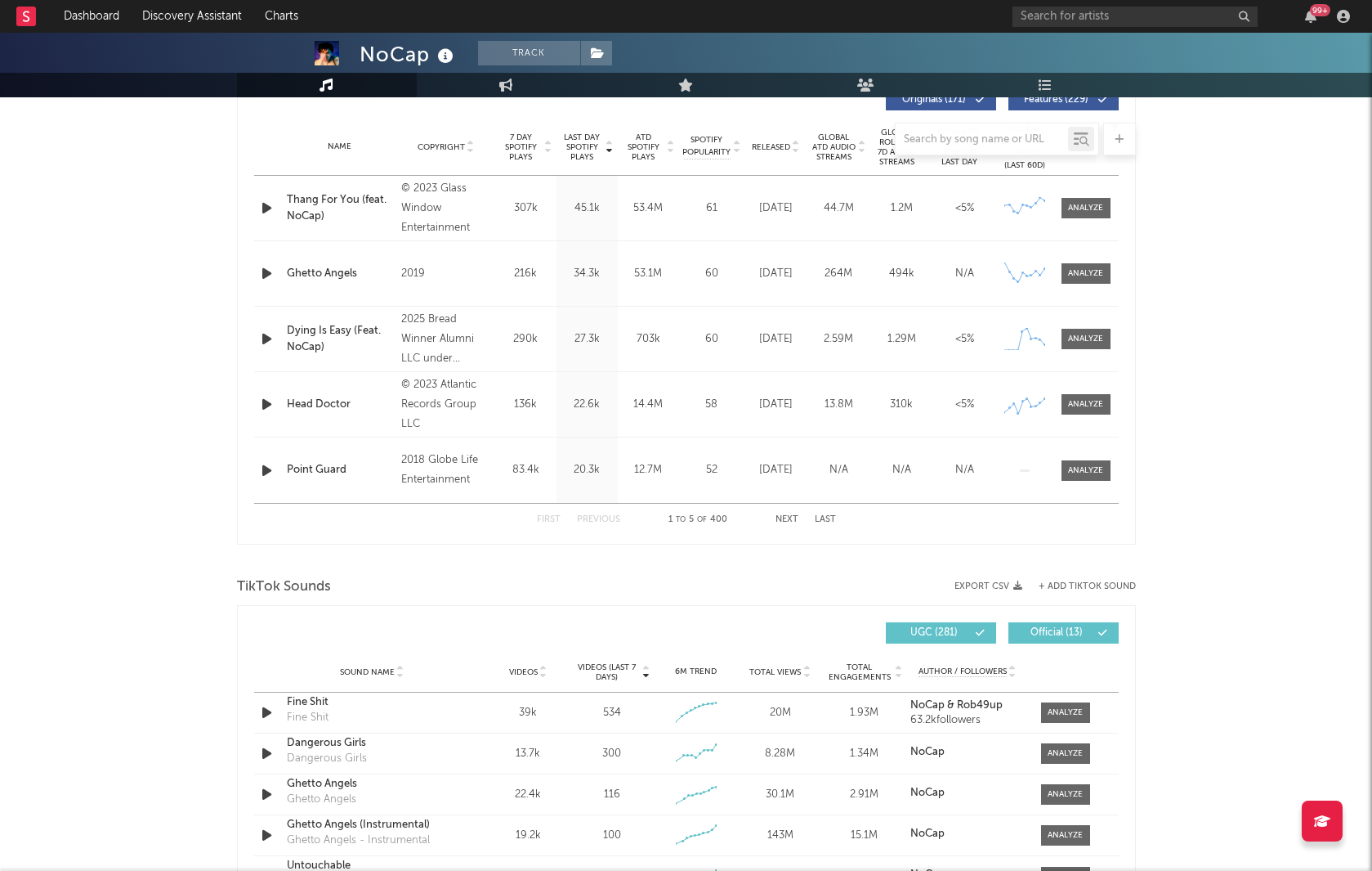
scroll to position [572, 0]
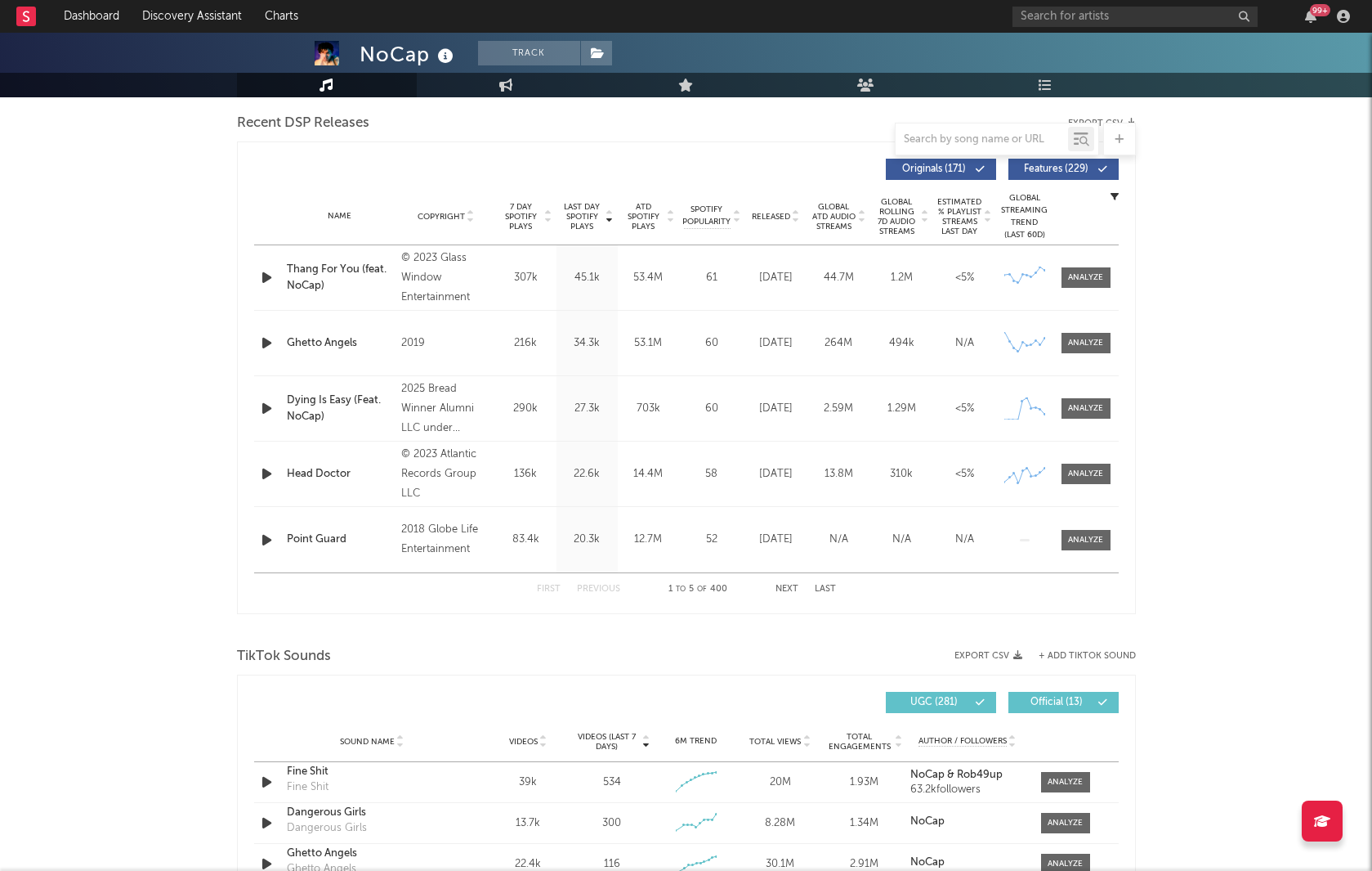
click at [1111, 4] on div "99 +" at bounding box center [1184, 16] width 343 height 33
click at [1111, 5] on div "99 +" at bounding box center [1184, 16] width 343 height 33
click at [1111, 7] on input "text" at bounding box center [1135, 17] width 245 height 20
click at [1114, 15] on input "no one noticed" at bounding box center [1135, 17] width 245 height 20
click at [1117, 18] on input "no one noticed" at bounding box center [1135, 17] width 245 height 20
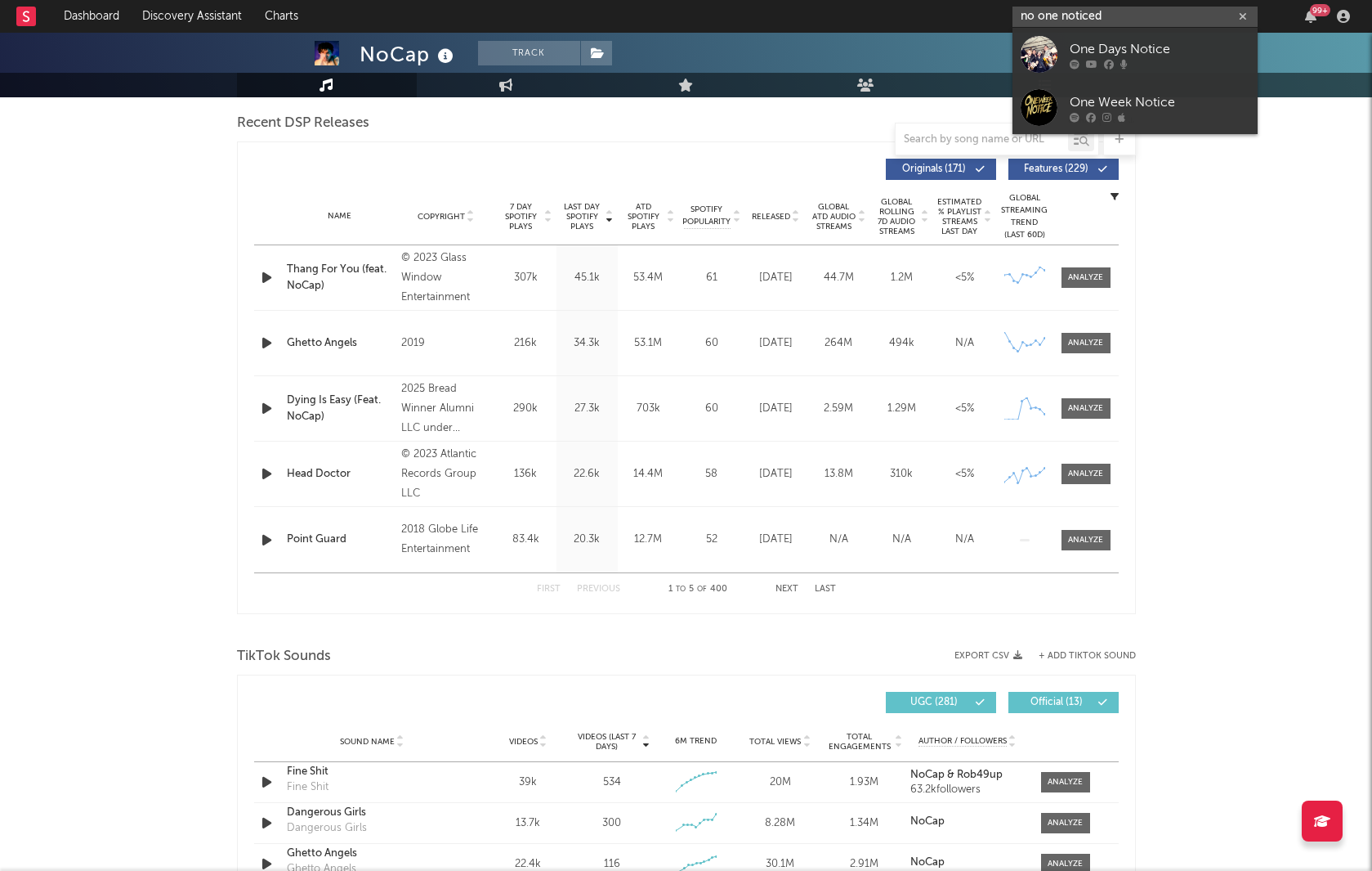
click at [1100, 14] on input "no one noticed" at bounding box center [1135, 17] width 245 height 20
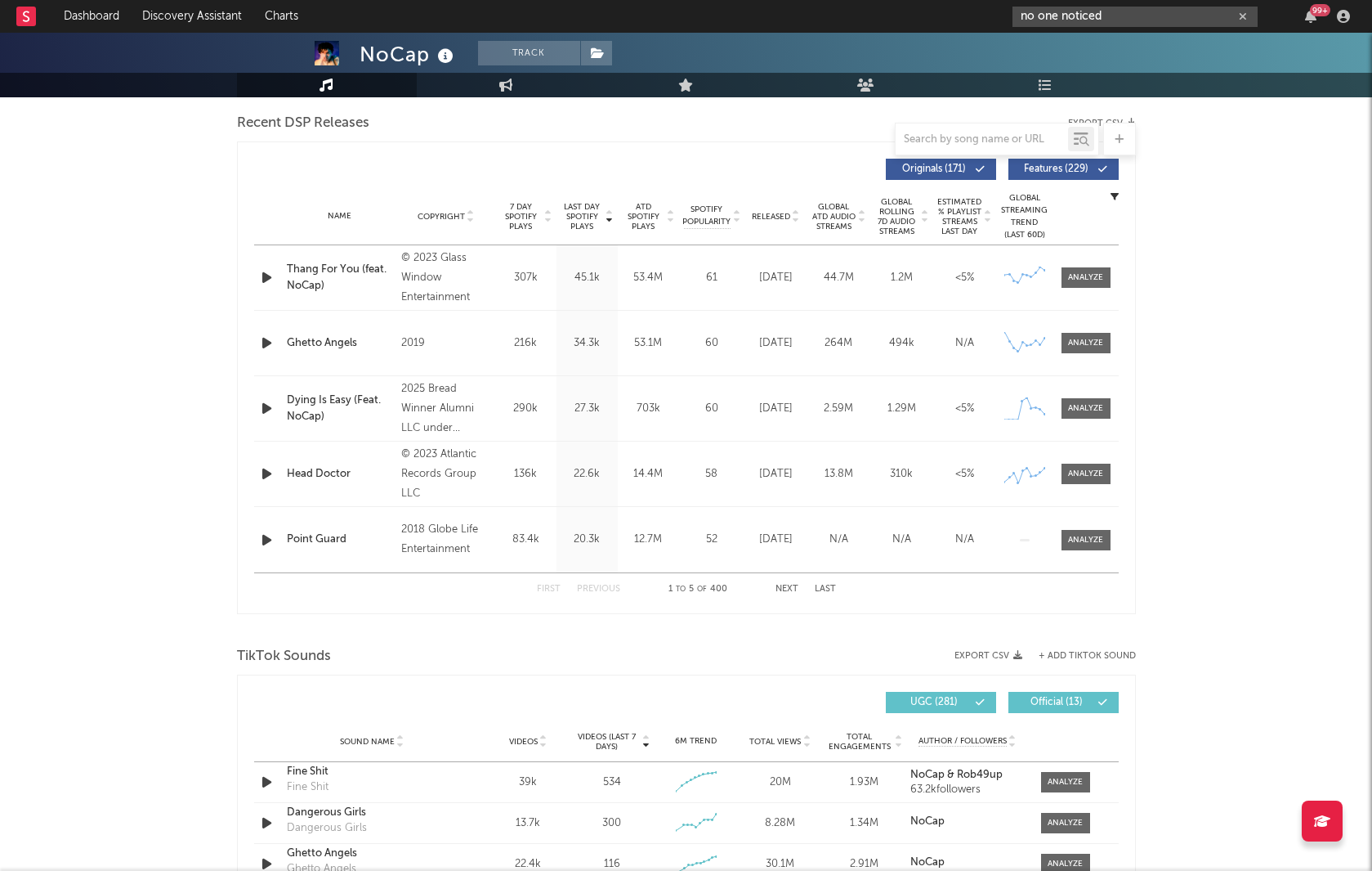
type input "no one noticed"
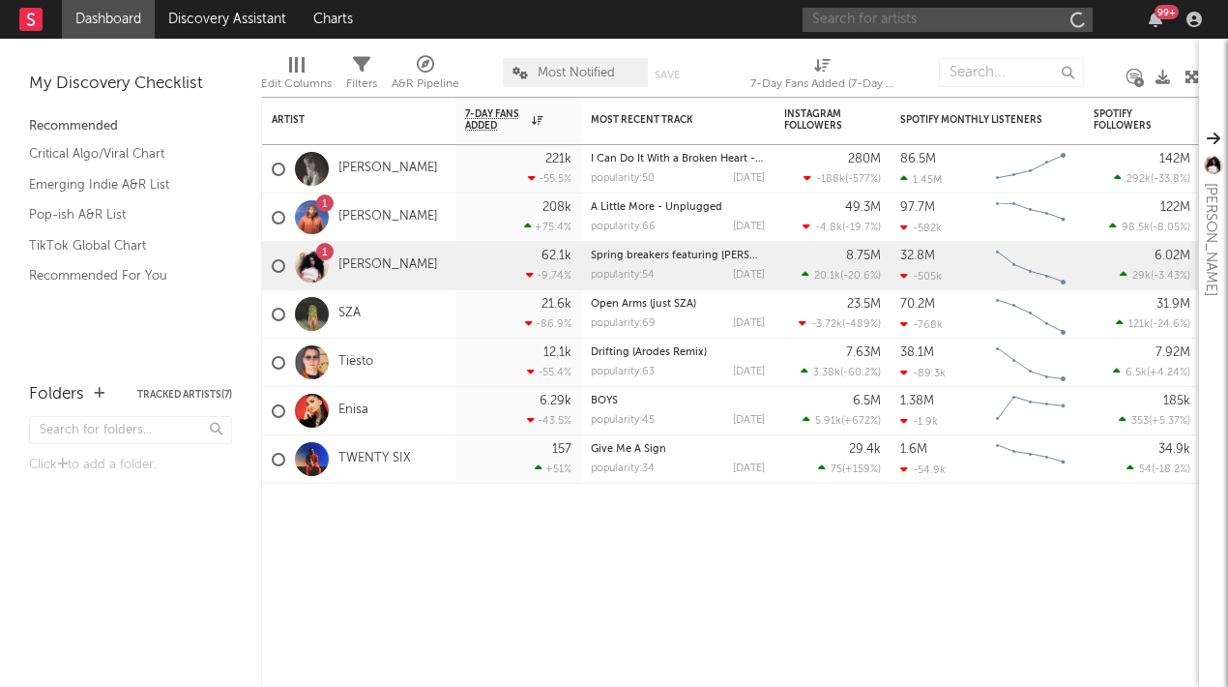
click at [968, 14] on input "text" at bounding box center [948, 20] width 290 height 24
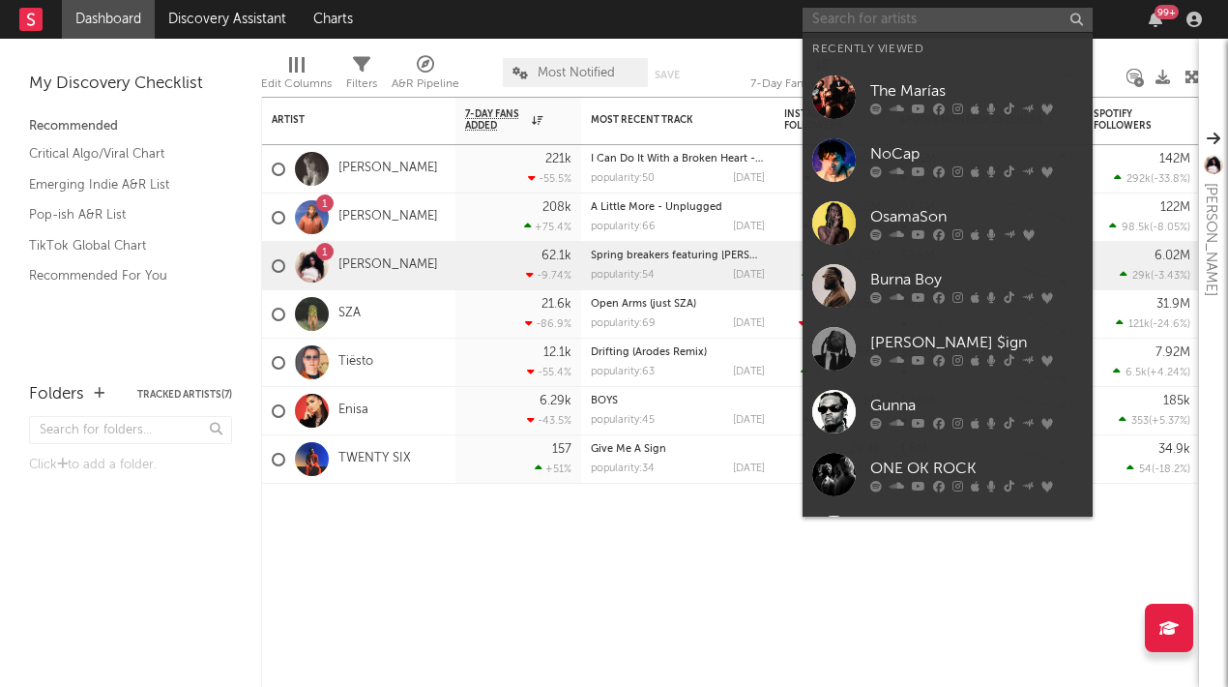
type input "d"
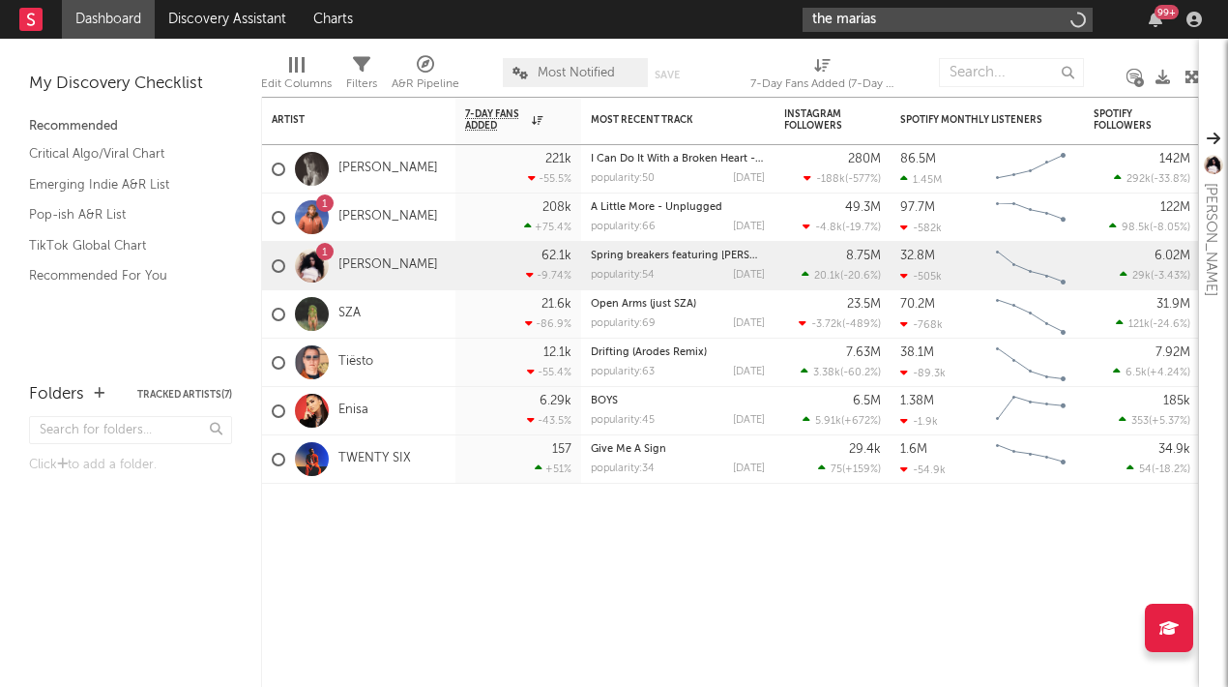
click at [955, 20] on input "the marias" at bounding box center [948, 20] width 290 height 24
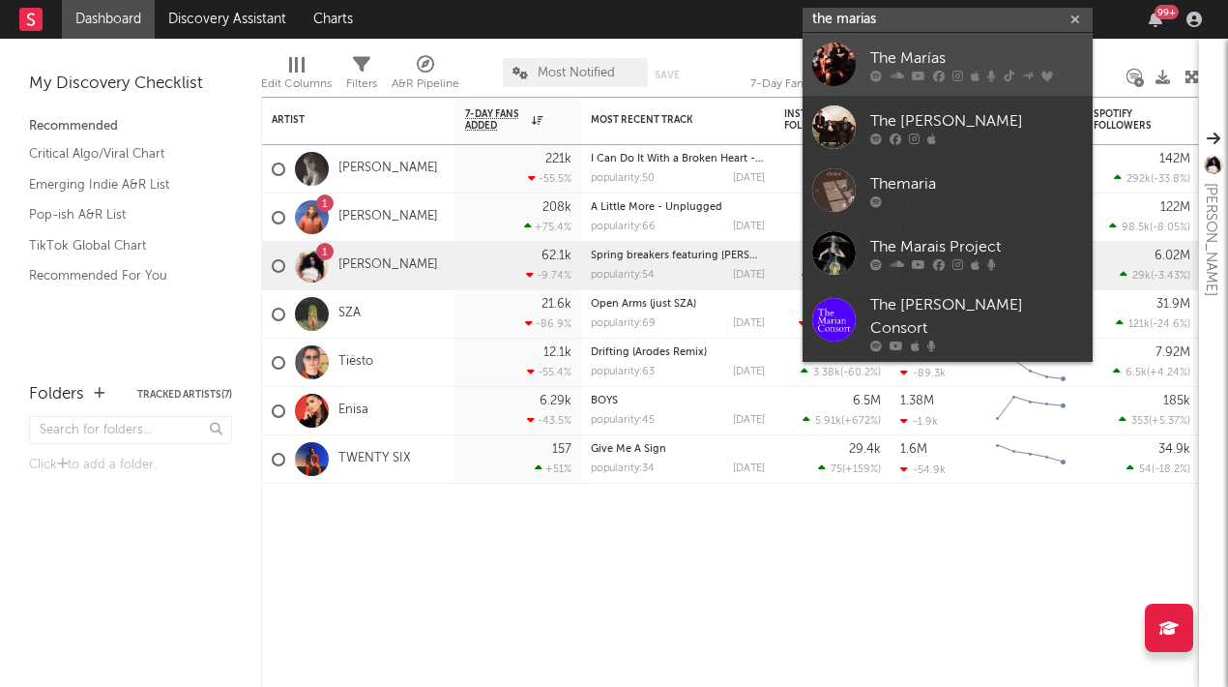
type input "the marias"
click at [918, 76] on icon at bounding box center [919, 76] width 14 height 12
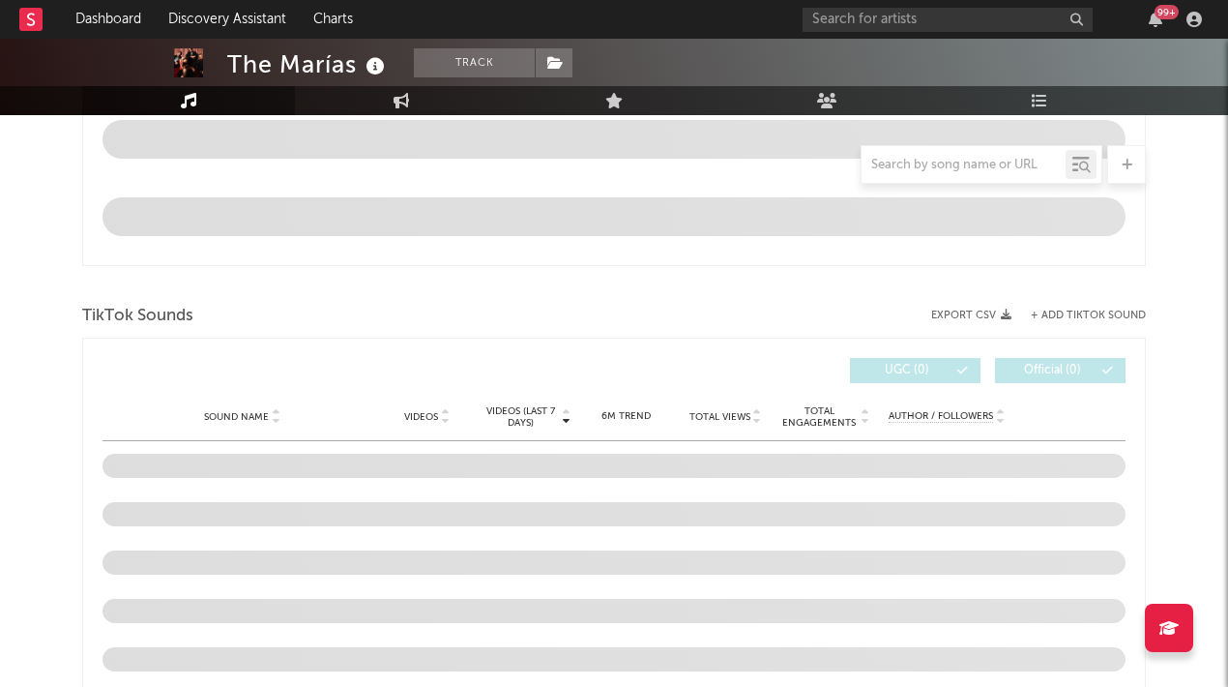
select select "6m"
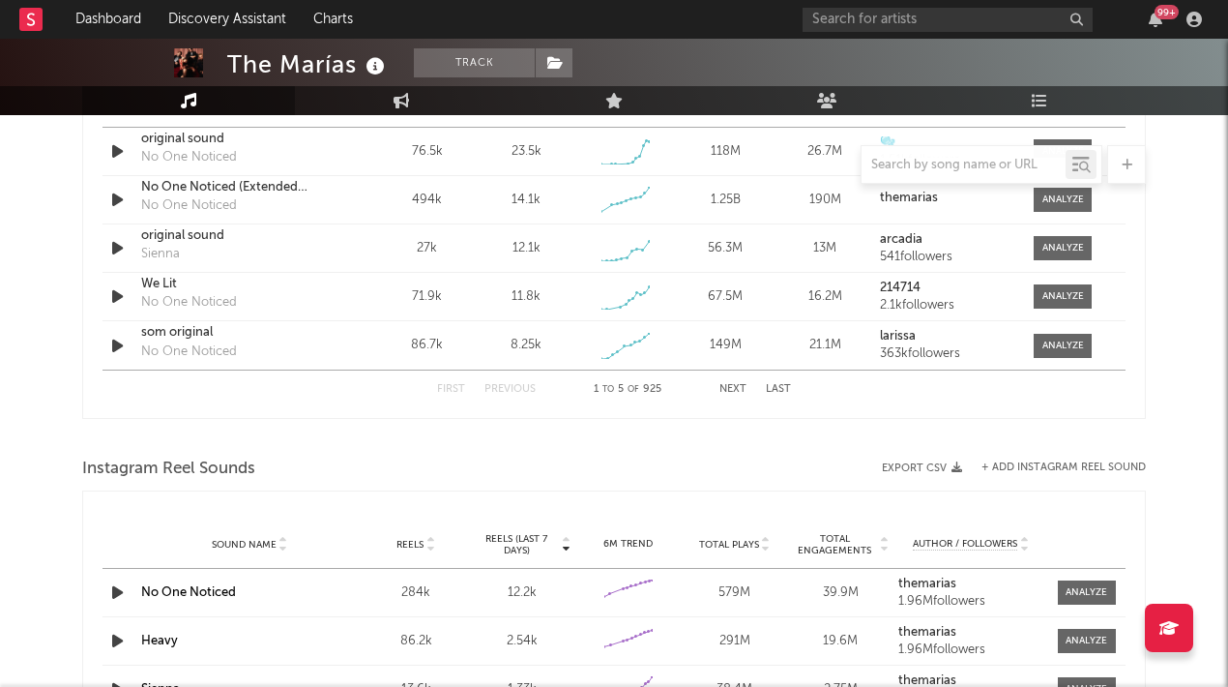
scroll to position [1426, 0]
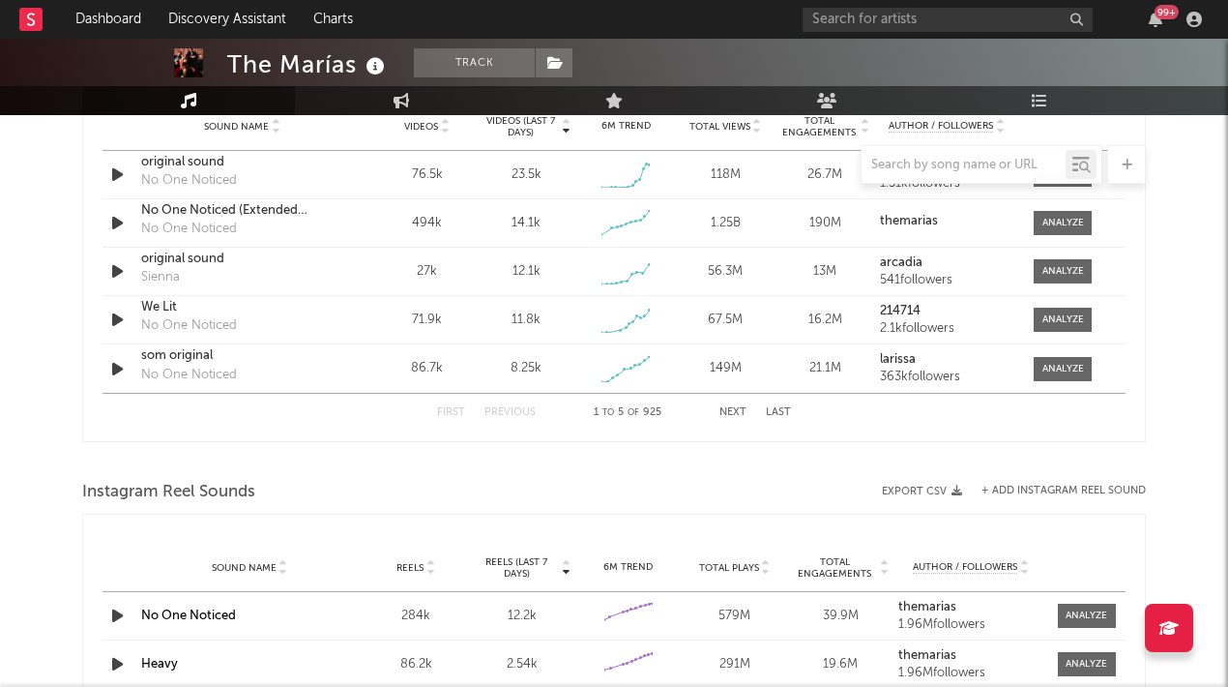
click at [730, 409] on button "Next" at bounding box center [732, 412] width 27 height 11
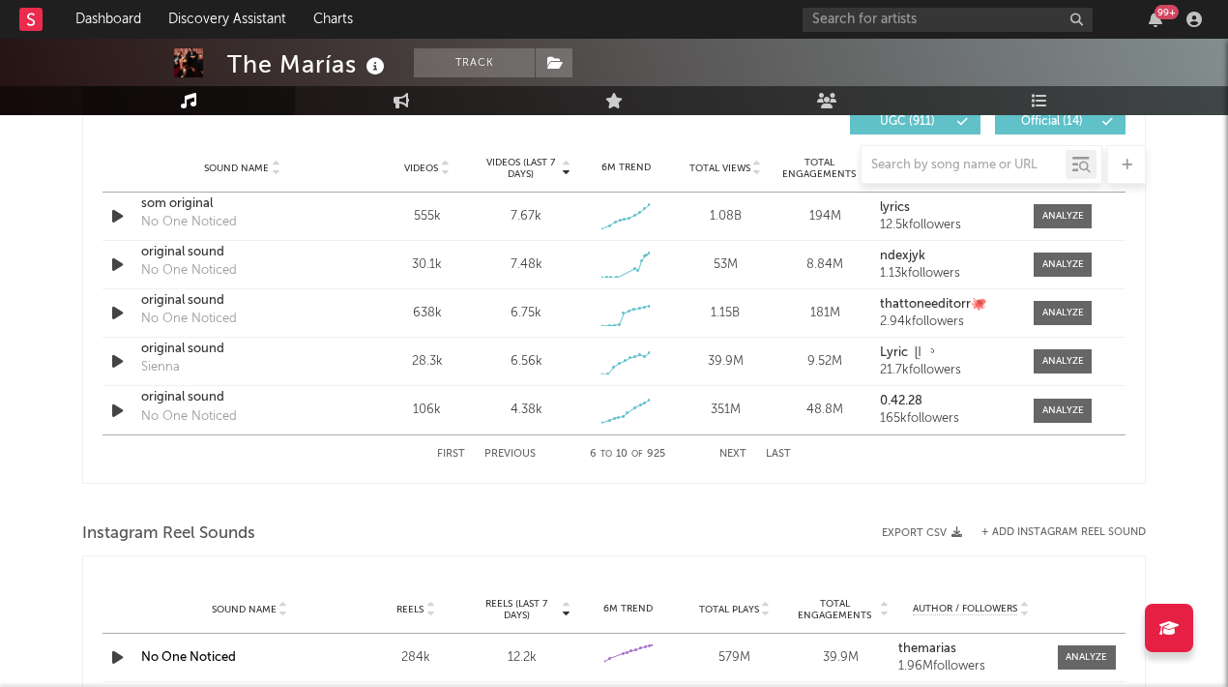
scroll to position [1372, 0]
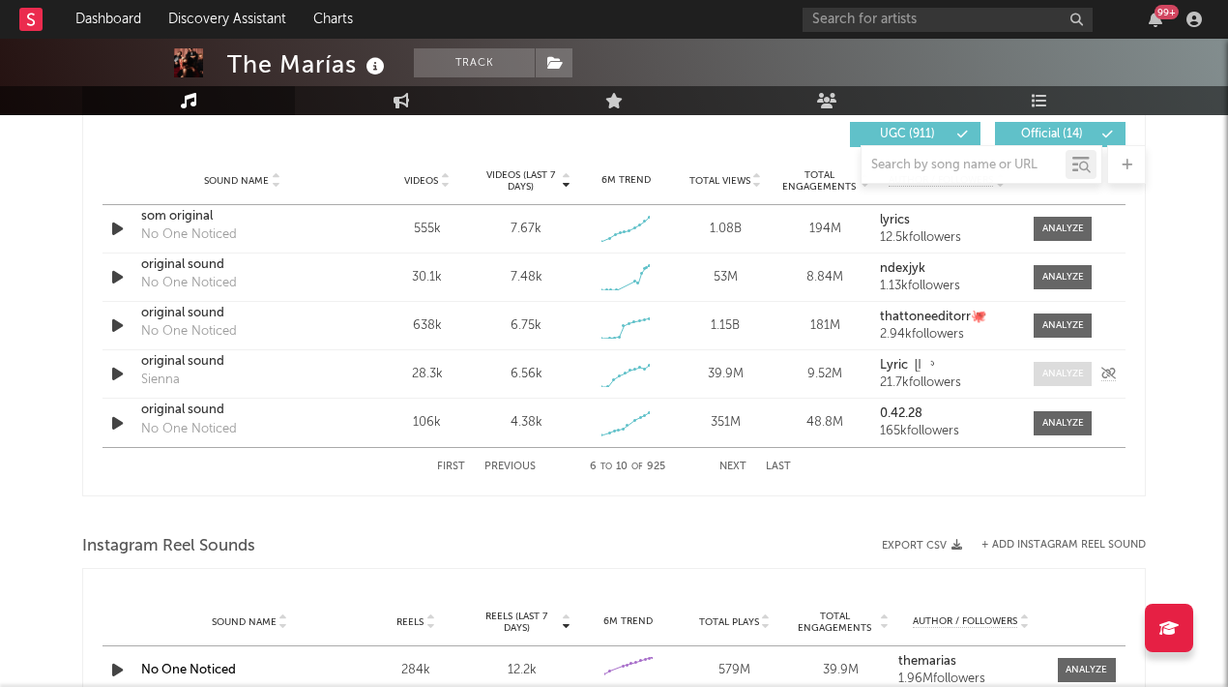
click at [1085, 361] on div "Sound Name original sound Sienna Videos 28.3k Videos (last 7 days) 6.56k Weekly…" at bounding box center [613, 373] width 1023 height 47
click at [1064, 366] on div at bounding box center [1063, 373] width 42 height 15
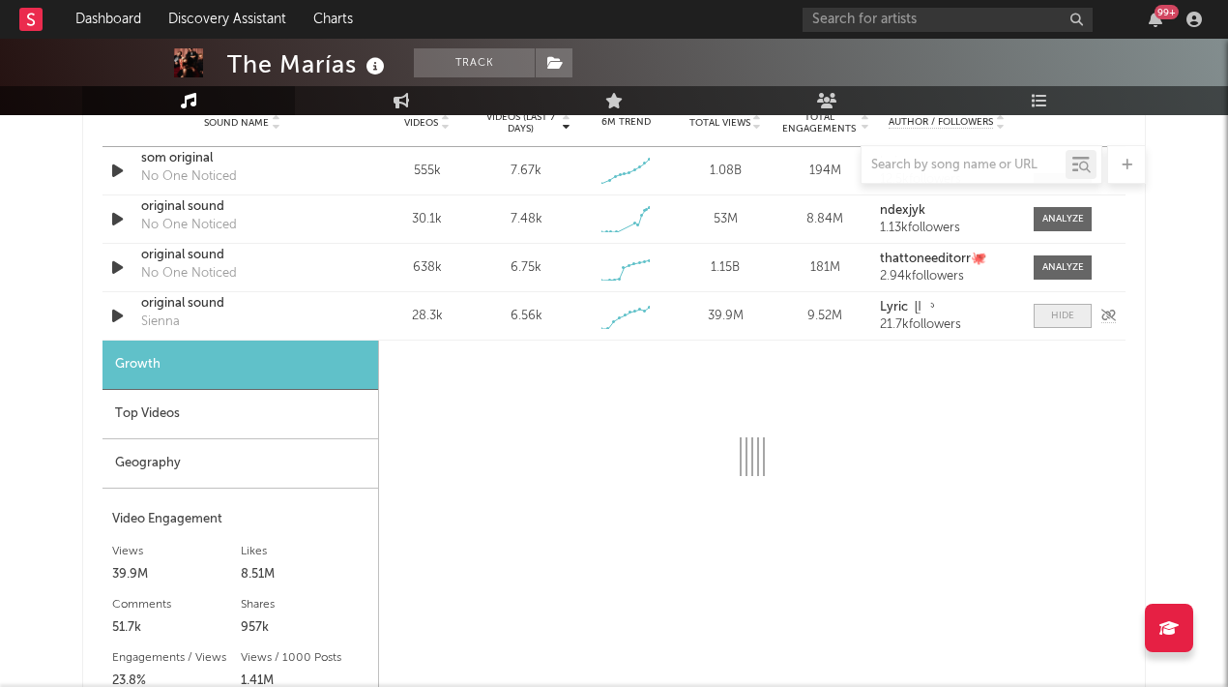
select select "1w"
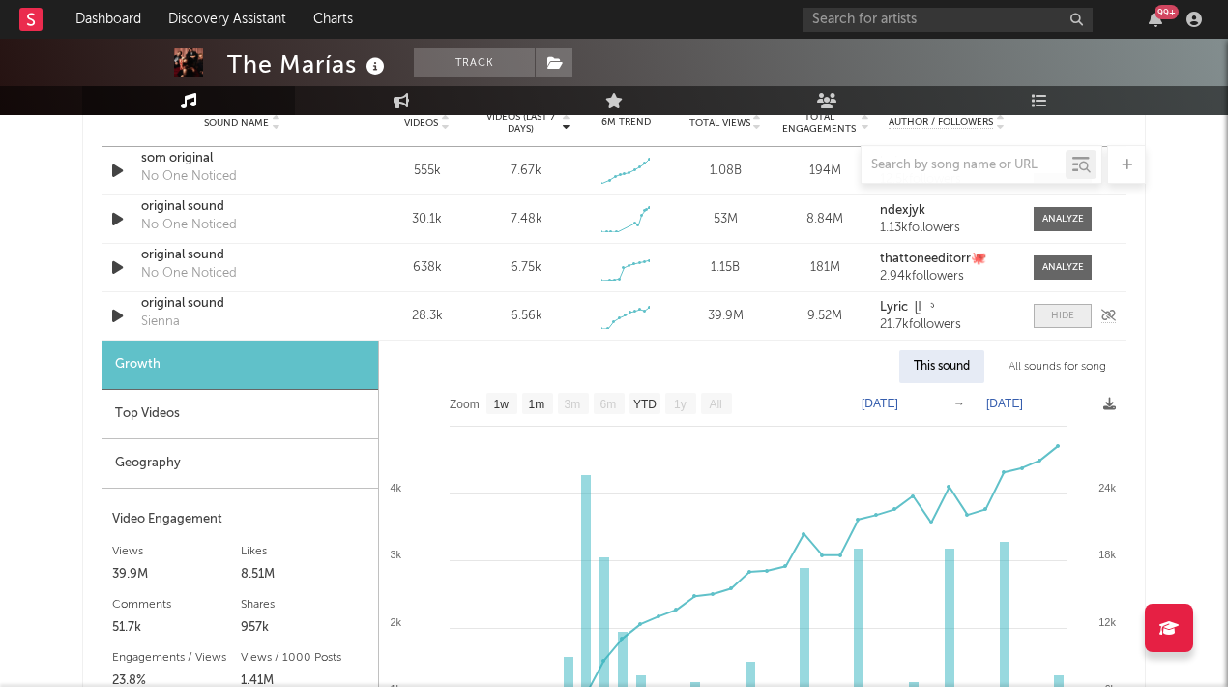
scroll to position [1491, 0]
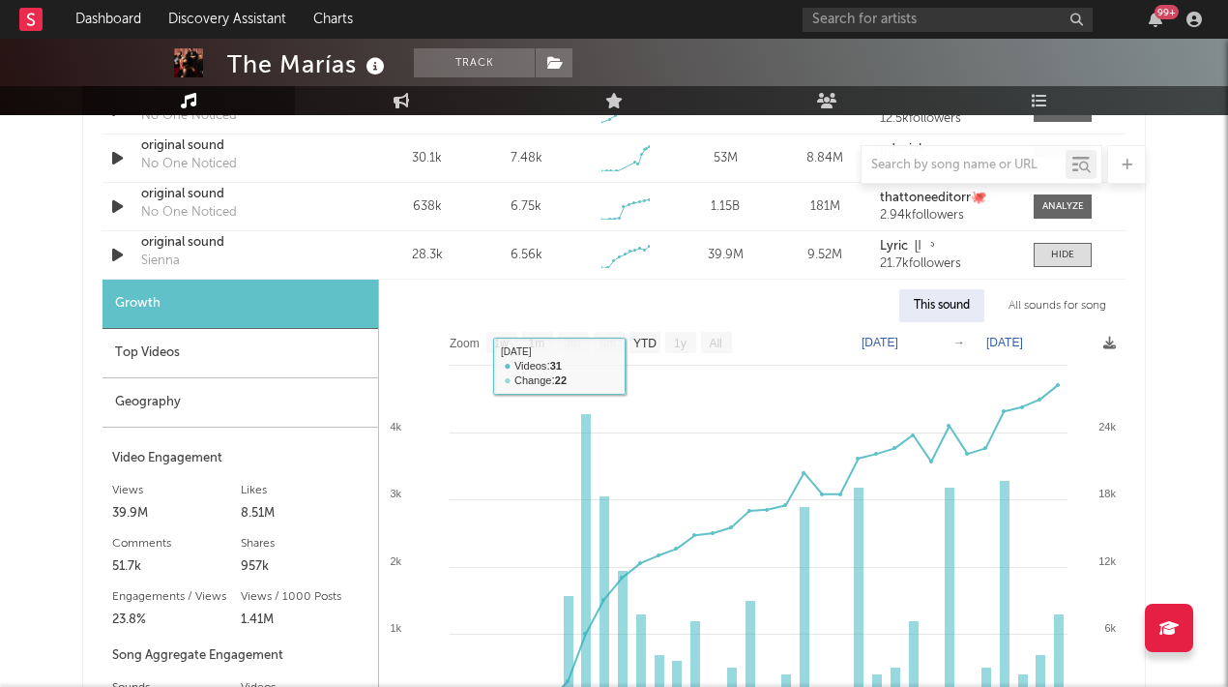
click at [353, 348] on div "Top Videos" at bounding box center [240, 353] width 276 height 49
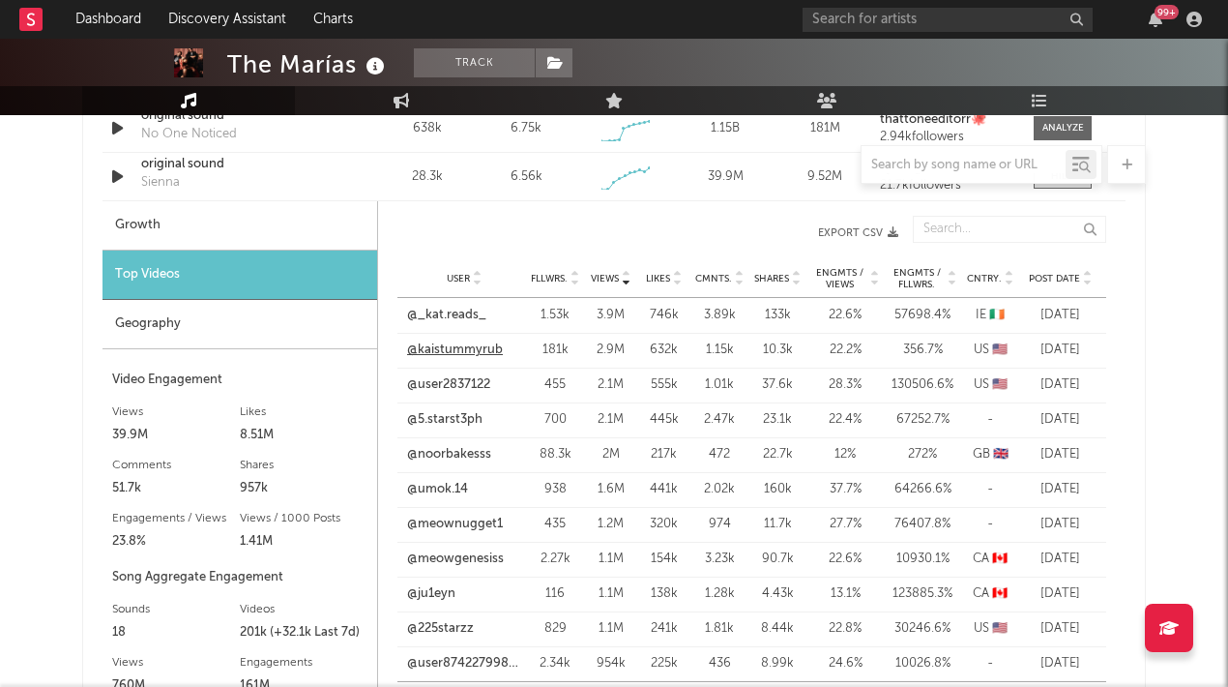
scroll to position [1573, 0]
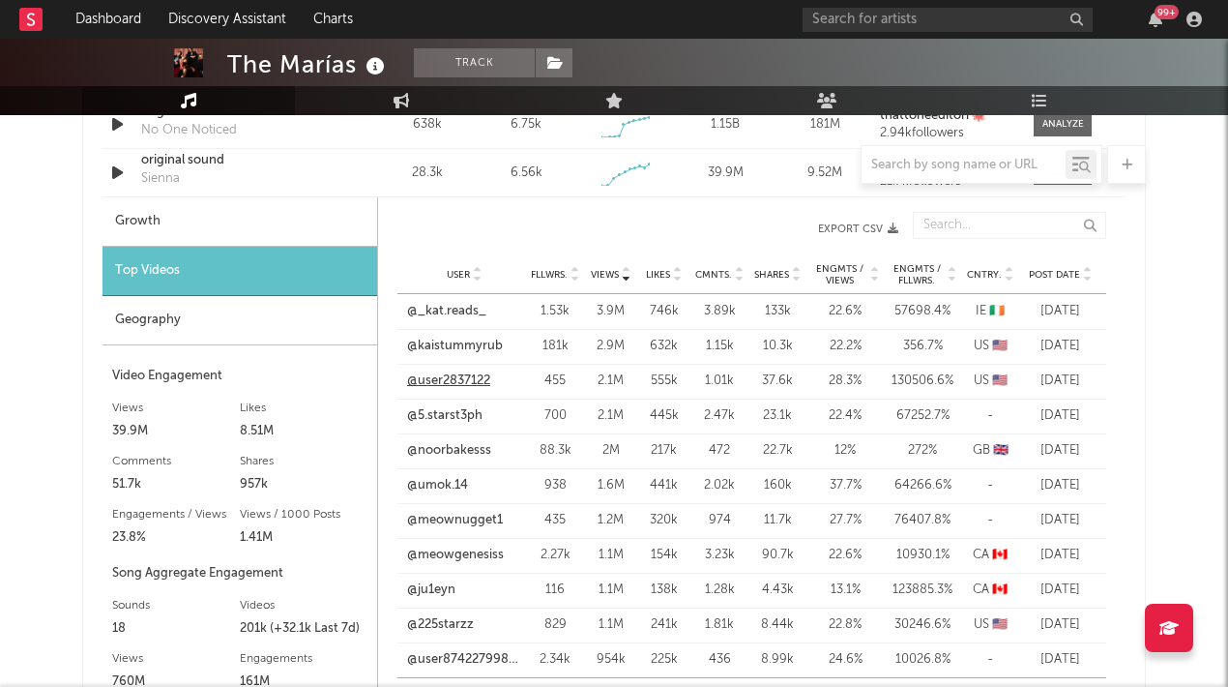
click at [456, 382] on link "@user2837122" at bounding box center [448, 380] width 83 height 19
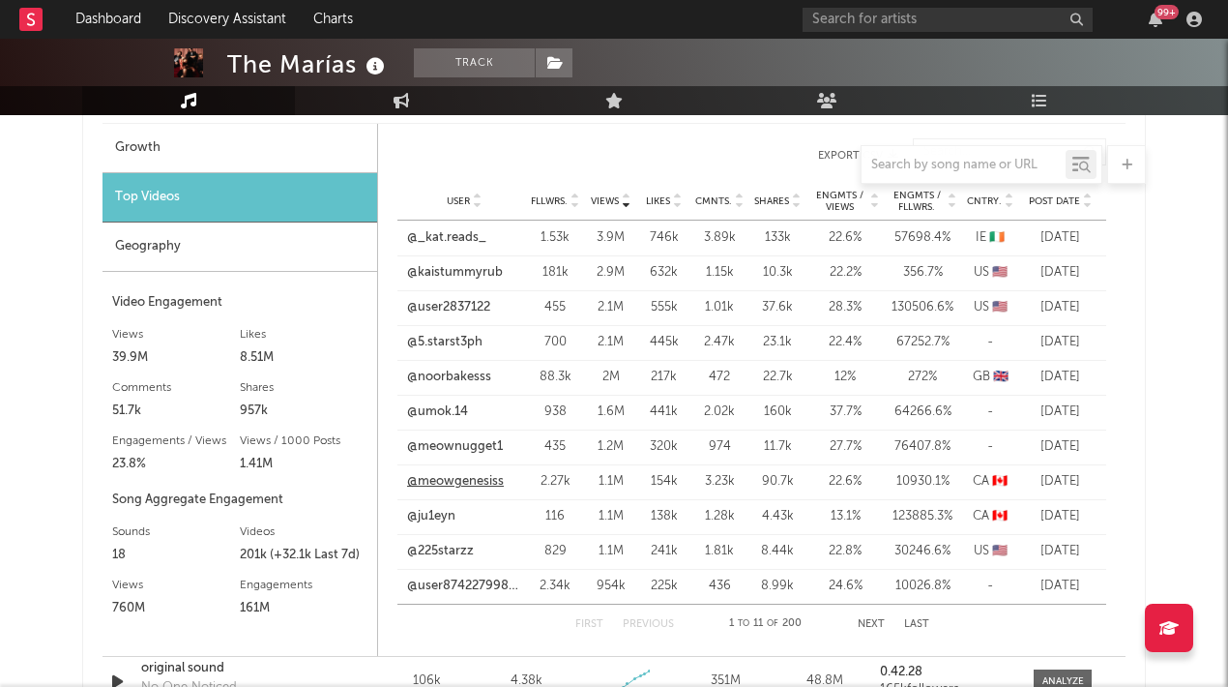
scroll to position [1650, 0]
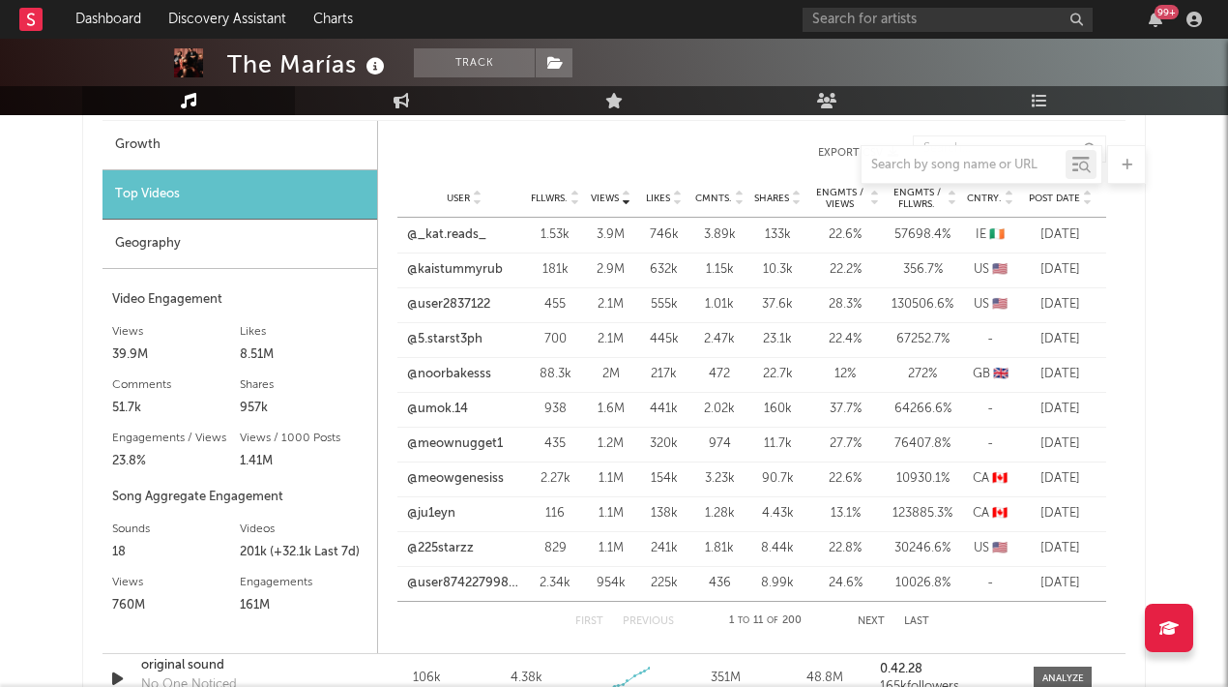
click at [457, 468] on div "User @meowgenesiss Fllwrs. 2.27k Views 1.1M Likes 154k Cmnts. 3.23k Shares 90.7…" at bounding box center [751, 478] width 709 height 35
click at [455, 411] on link "@umok.14" at bounding box center [437, 408] width 61 height 19
click at [455, 546] on link "@225starzz" at bounding box center [440, 548] width 67 height 19
click at [482, 580] on link "@user87422799850" at bounding box center [464, 582] width 114 height 19
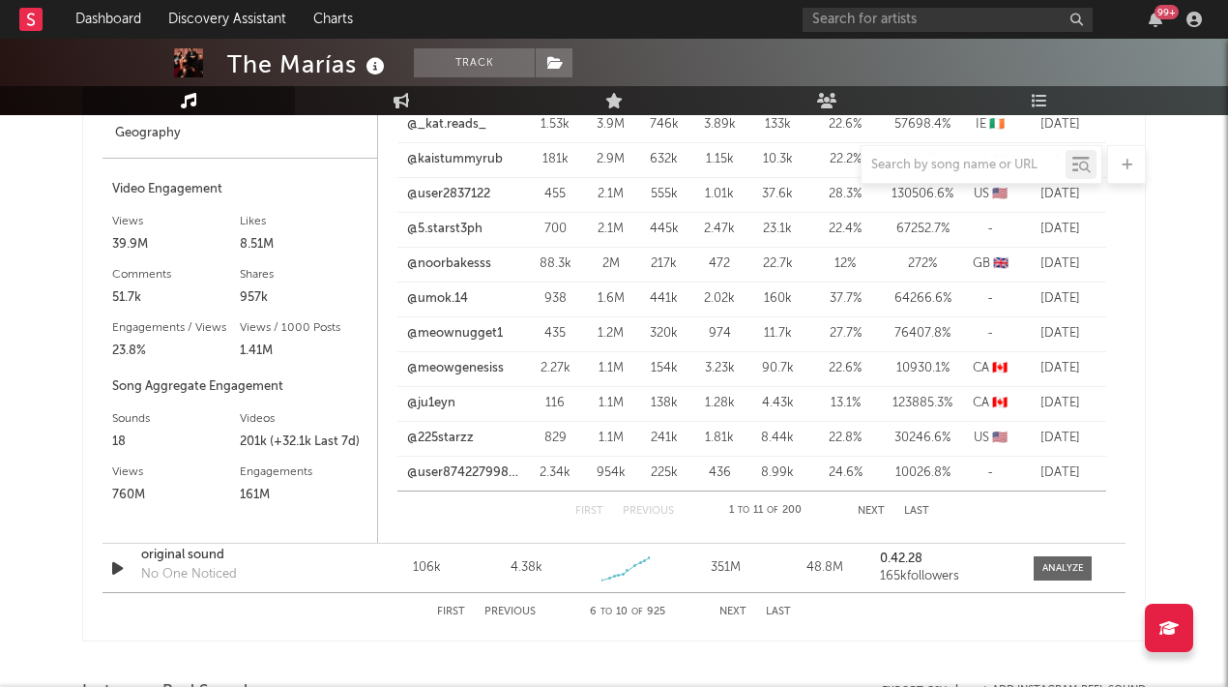
click at [863, 511] on button "Next" at bounding box center [871, 511] width 27 height 11
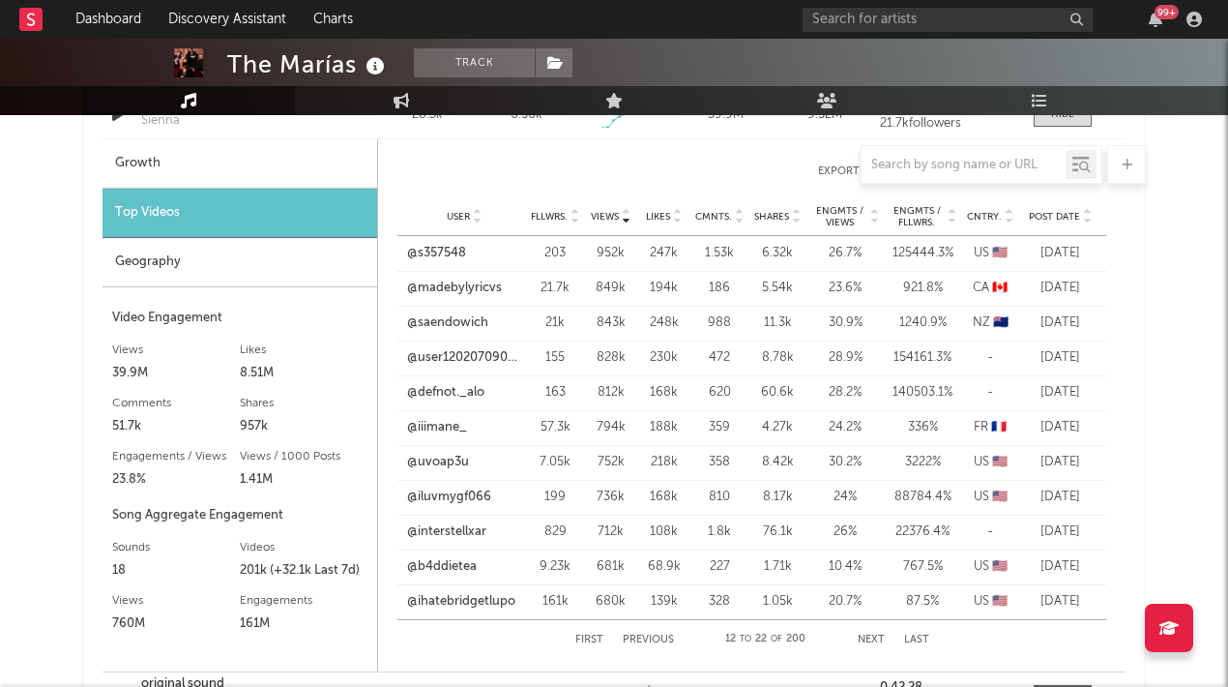
scroll to position [1628, 0]
